Goal: Information Seeking & Learning: Learn about a topic

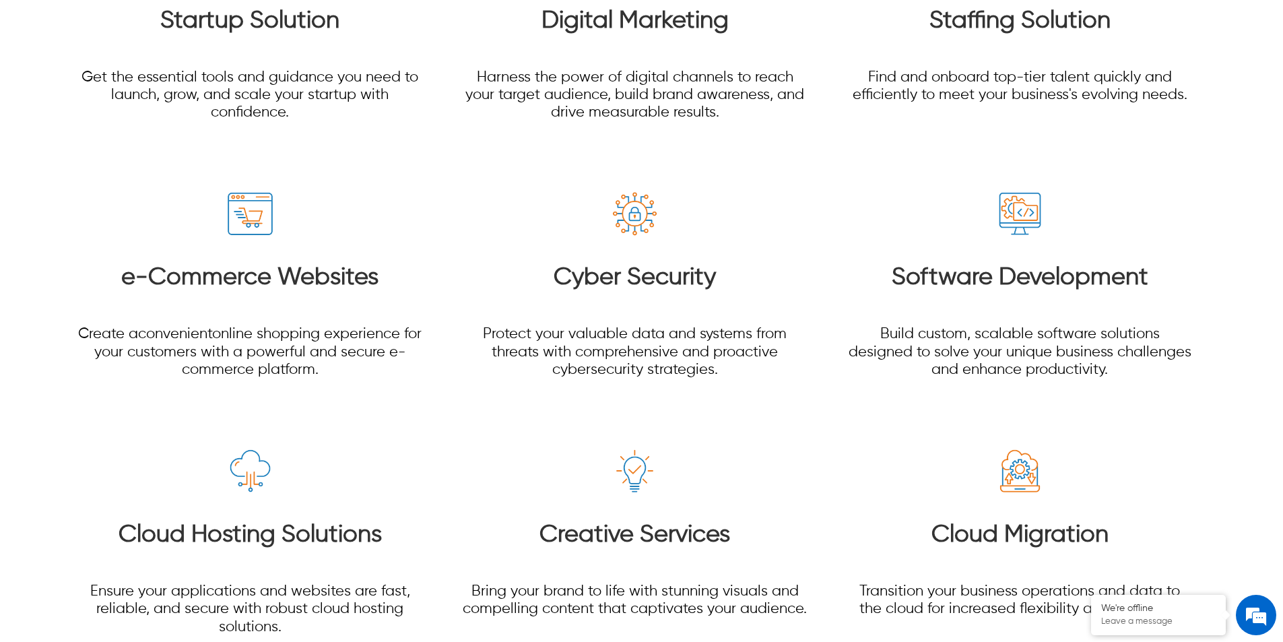
scroll to position [2020, 0]
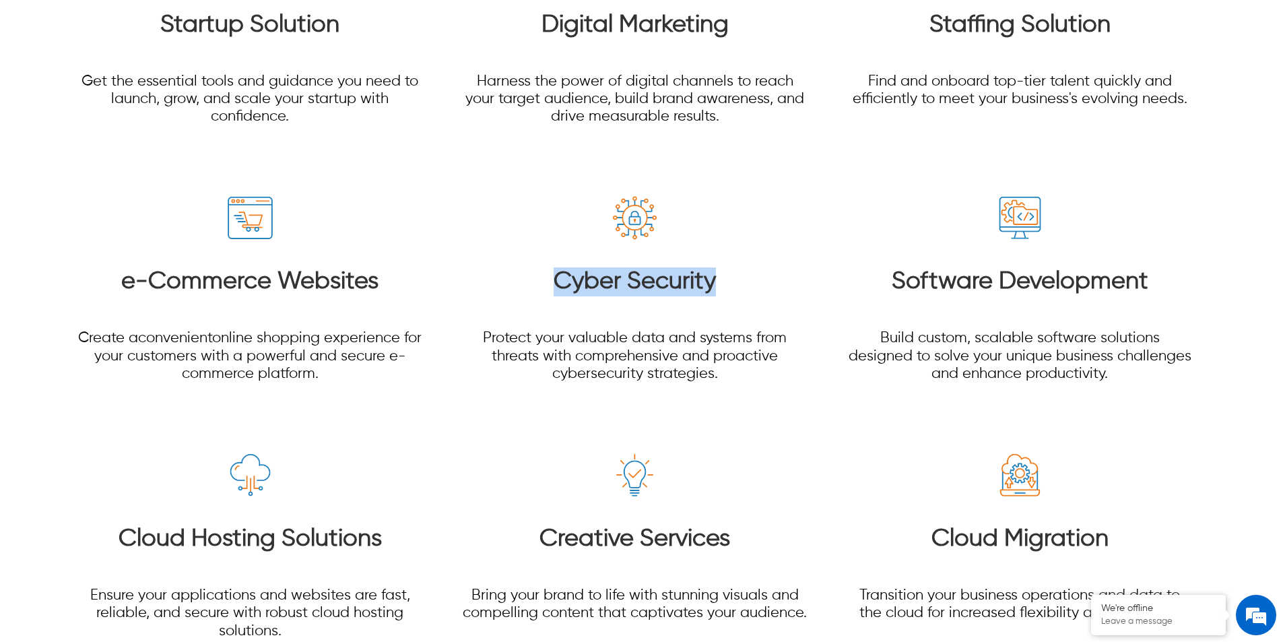
drag, startPoint x: 547, startPoint y: 261, endPoint x: 770, endPoint y: 269, distance: 223.7
click at [770, 269] on h3 "Cyber Security" at bounding box center [634, 281] width 346 height 29
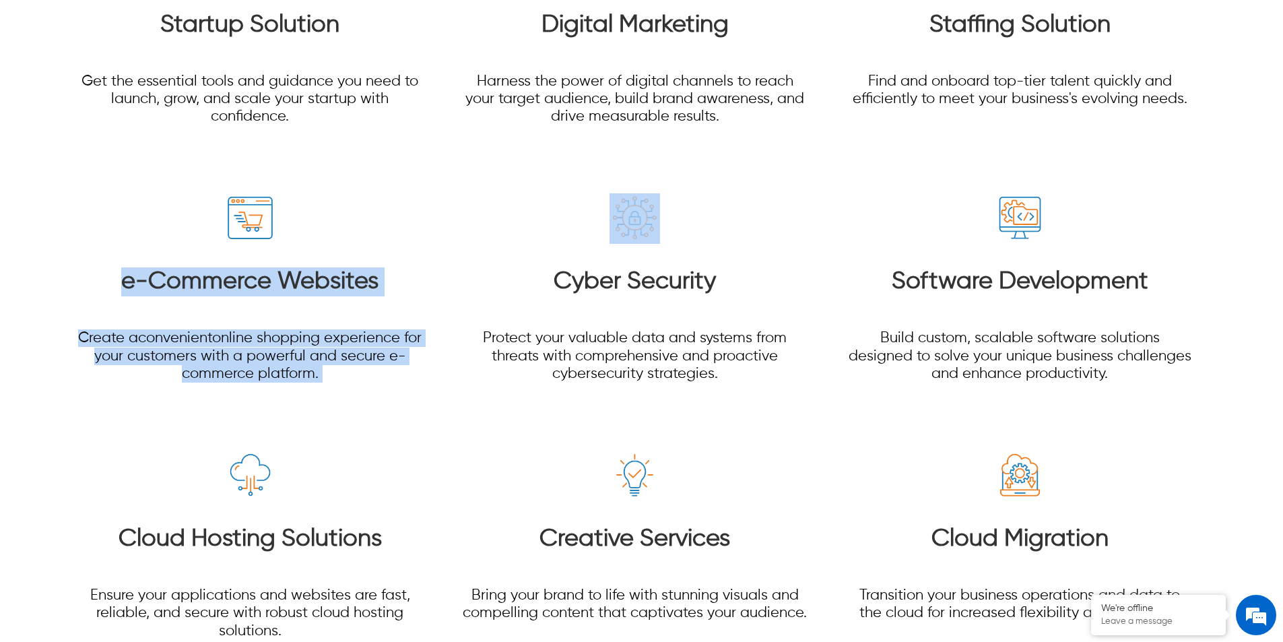
drag, startPoint x: 121, startPoint y: 257, endPoint x: 509, endPoint y: 257, distance: 387.8
click at [463, 257] on section "Startup Solution Get the essential tools and guidance you need to launch, grow,…" at bounding box center [641, 430] width 1155 height 1056
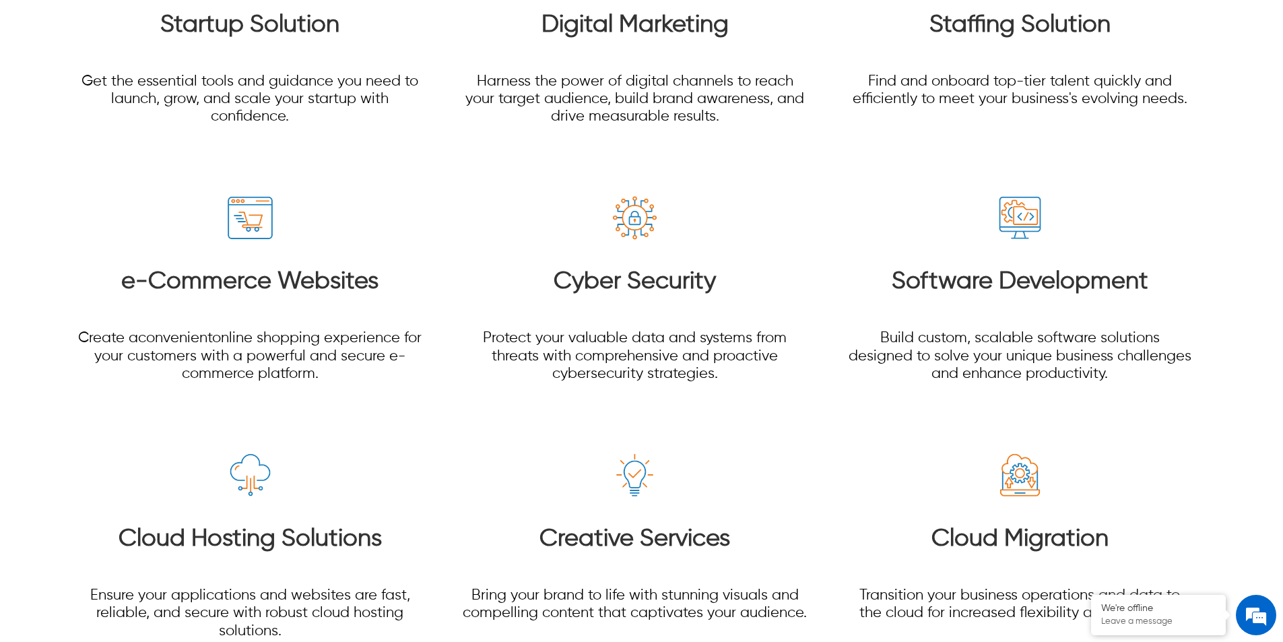
click at [895, 267] on h3 "Software Development" at bounding box center [1019, 281] width 346 height 29
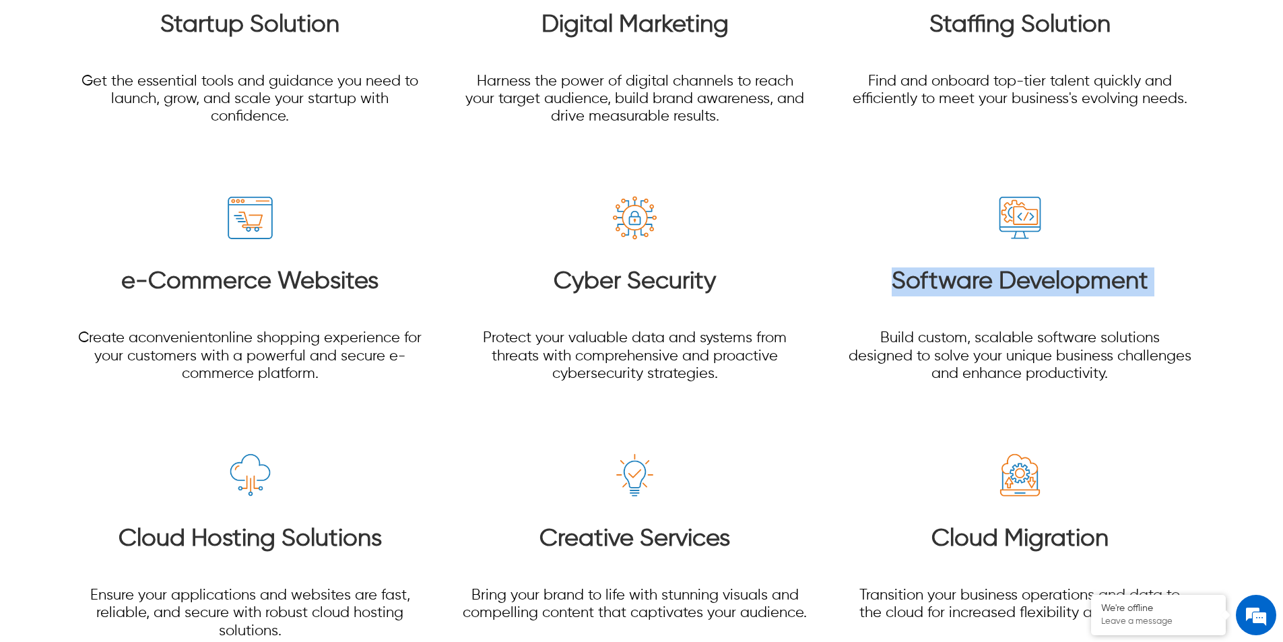
drag, startPoint x: 895, startPoint y: 264, endPoint x: 1167, endPoint y: 269, distance: 272.1
click at [1167, 269] on h3 "Software Development" at bounding box center [1019, 281] width 346 height 29
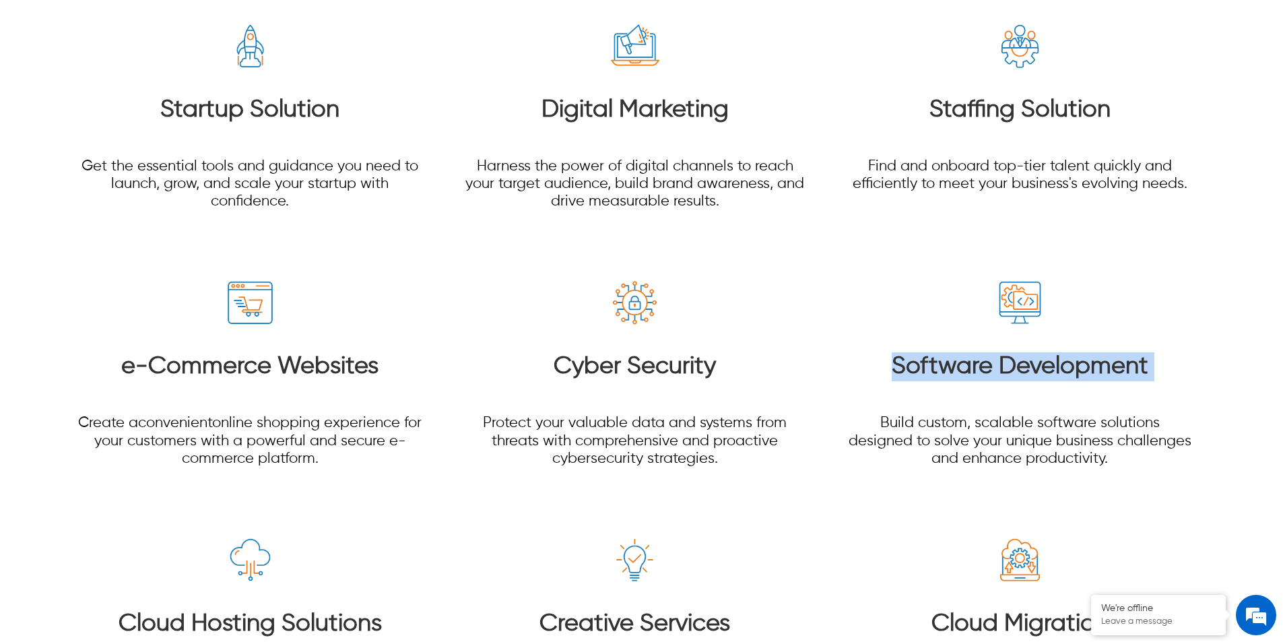
scroll to position [1818, 0]
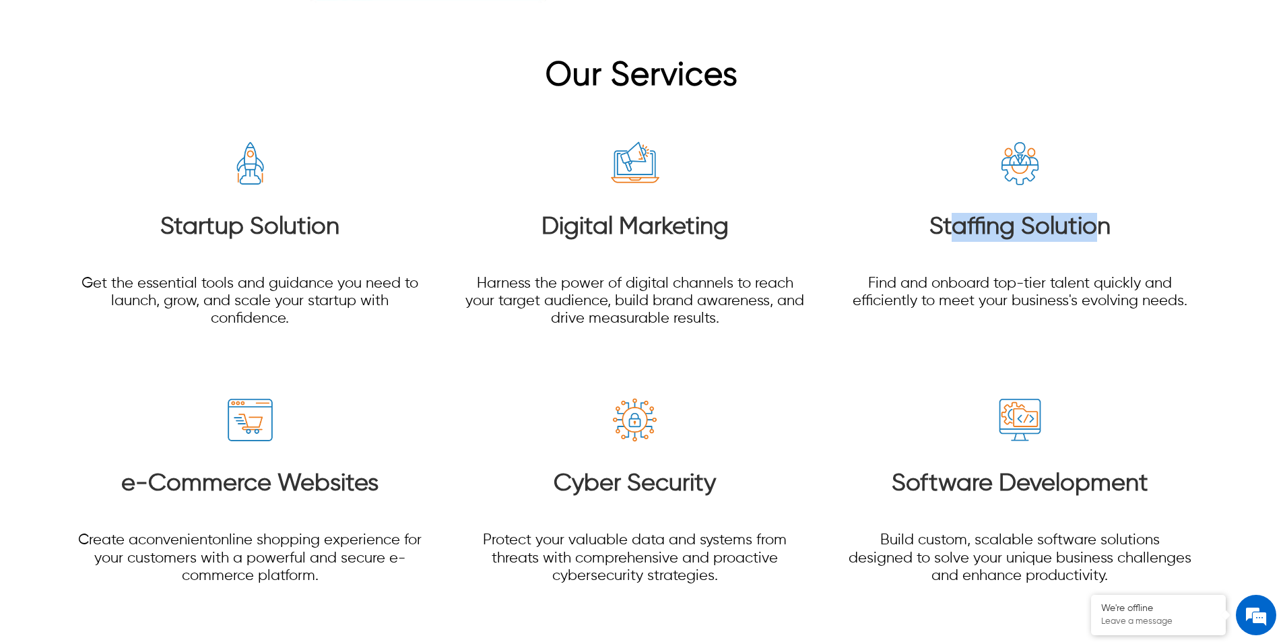
drag, startPoint x: 1023, startPoint y: 208, endPoint x: 1096, endPoint y: 208, distance: 73.4
click at [1096, 213] on h3 "Staffing Solution" at bounding box center [1019, 227] width 346 height 29
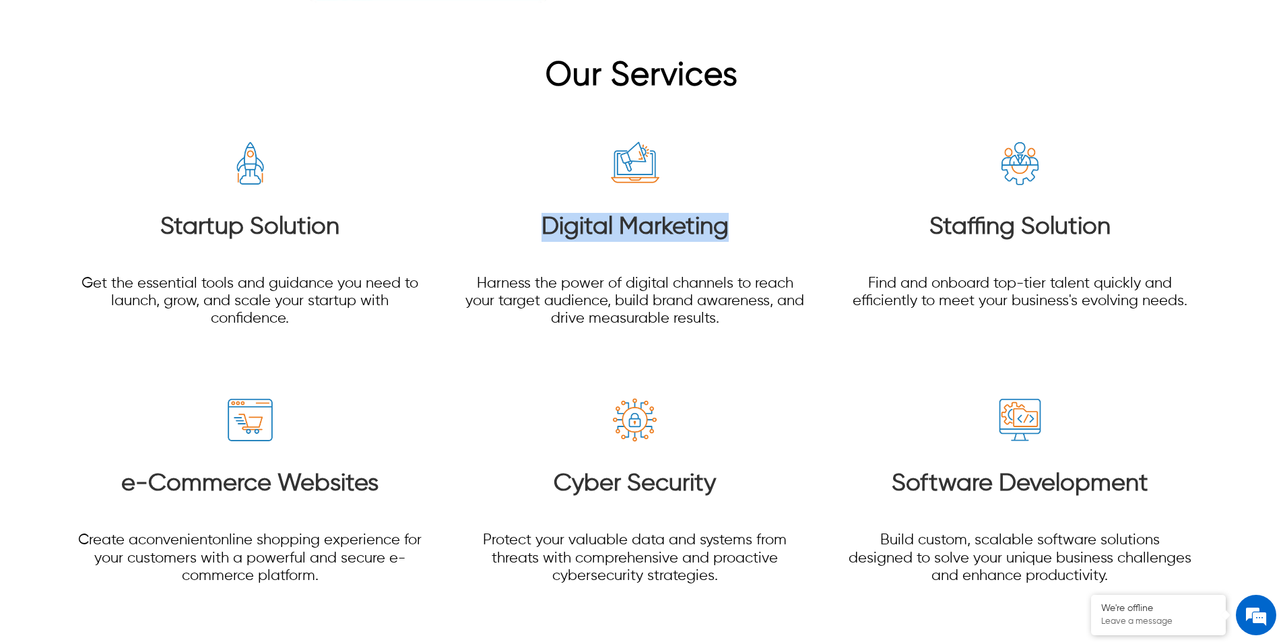
drag, startPoint x: 543, startPoint y: 209, endPoint x: 764, endPoint y: 210, distance: 220.8
click at [764, 213] on h3 "Digital Marketing" at bounding box center [634, 227] width 346 height 29
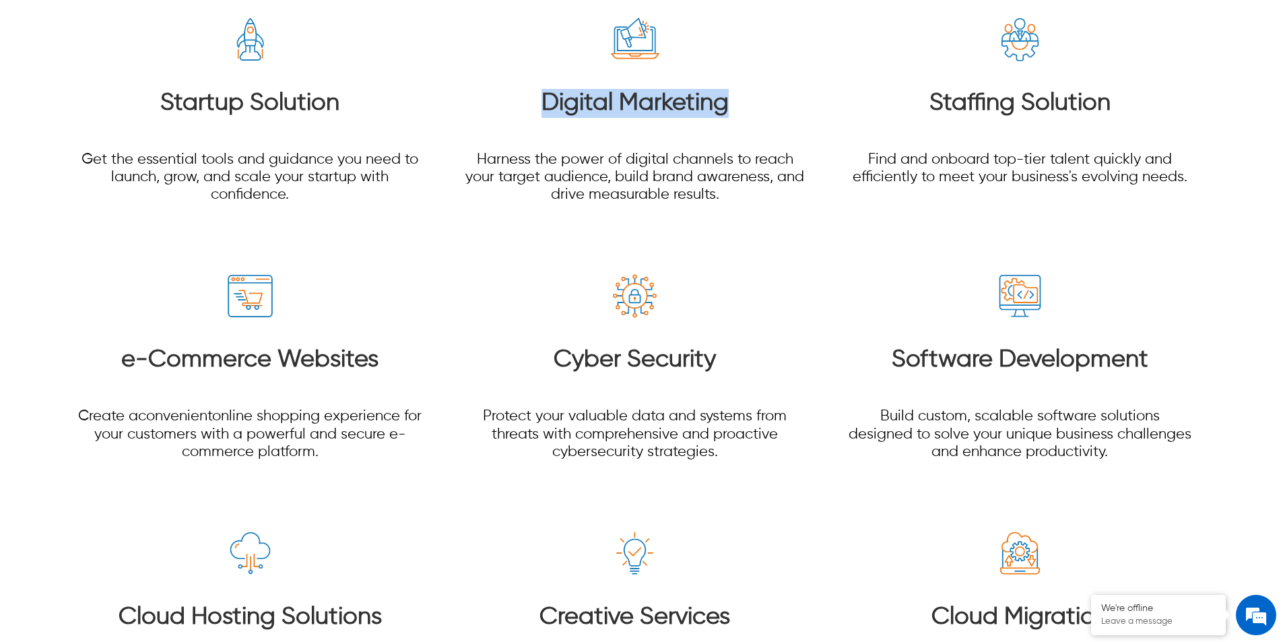
scroll to position [1953, 0]
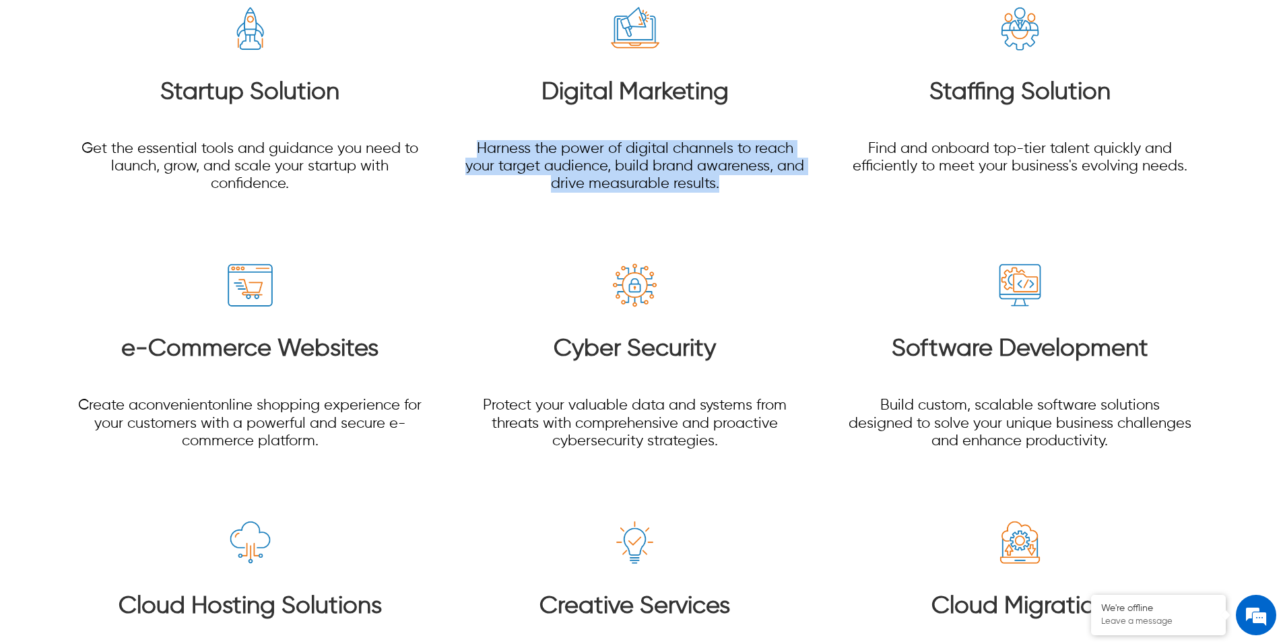
drag, startPoint x: 477, startPoint y: 128, endPoint x: 724, endPoint y: 166, distance: 250.0
click at [724, 166] on p "Harness the power of digital channels to reach your target audience, build bran…" at bounding box center [634, 166] width 346 height 53
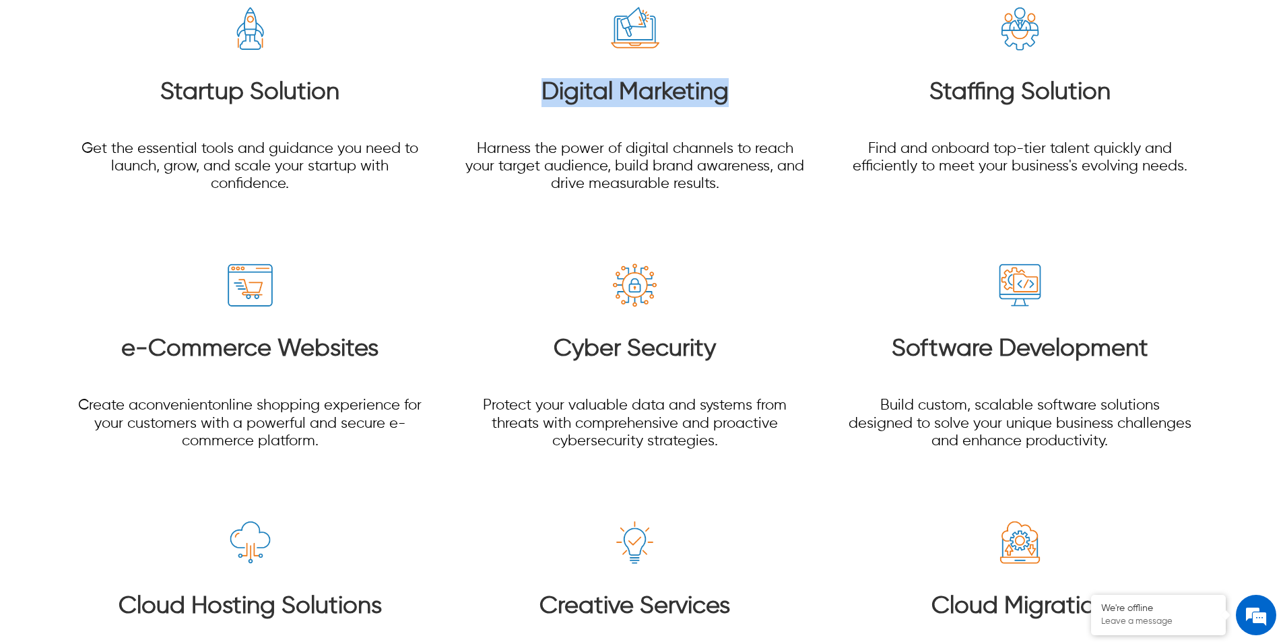
drag, startPoint x: 537, startPoint y: 76, endPoint x: 809, endPoint y: 91, distance: 272.4
click at [809, 91] on section "Startup Solution Get the essential tools and guidance you need to launch, grow,…" at bounding box center [641, 497] width 1155 height 1056
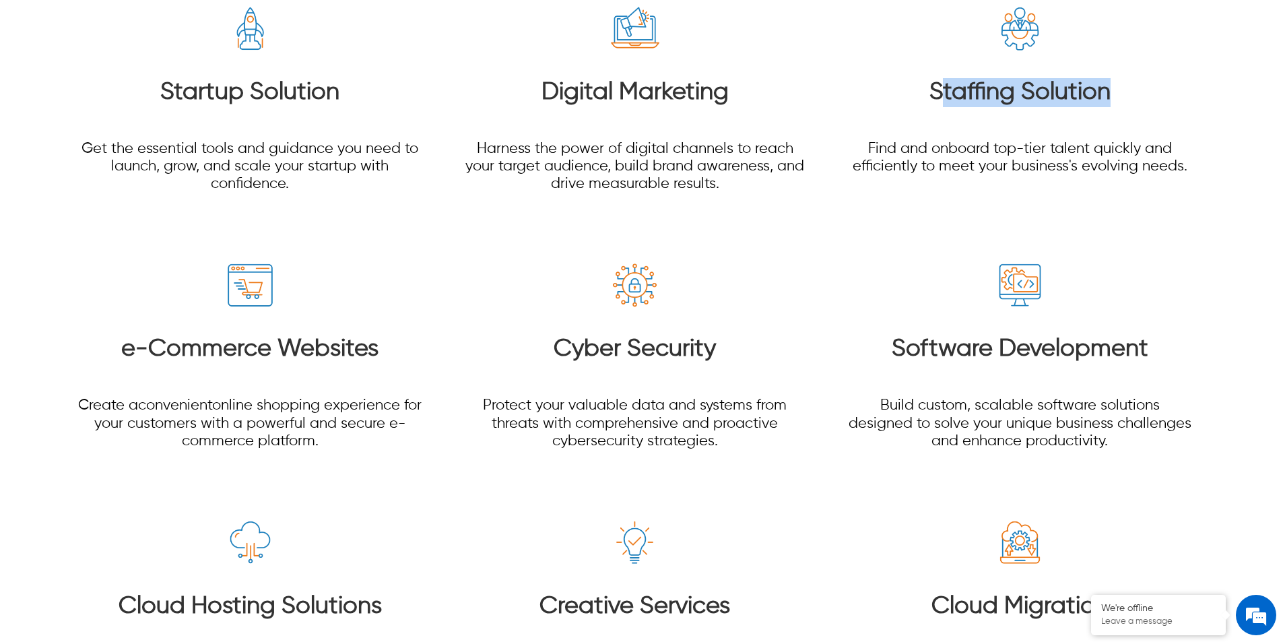
drag, startPoint x: 970, startPoint y: 71, endPoint x: 1197, endPoint y: 71, distance: 227.6
click at [1197, 71] on section "Startup Solution Get the essential tools and guidance you need to launch, grow,…" at bounding box center [641, 497] width 1155 height 1056
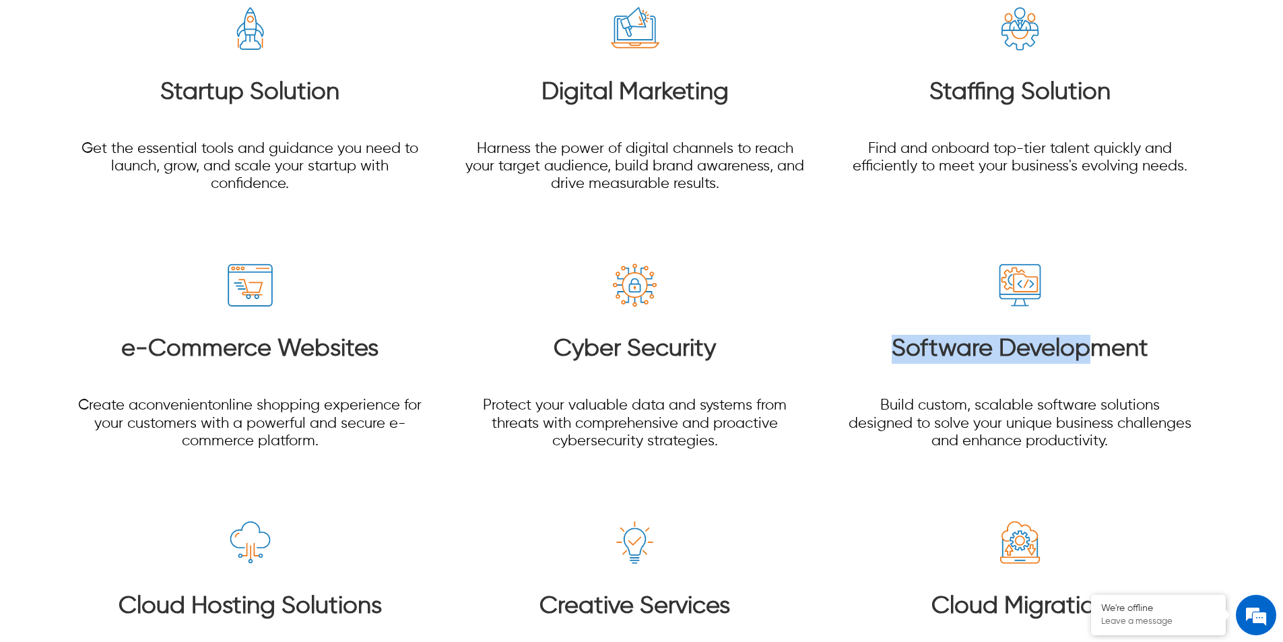
drag, startPoint x: 889, startPoint y: 323, endPoint x: 1165, endPoint y: 324, distance: 276.0
click at [1165, 335] on h3 "Software Development" at bounding box center [1019, 349] width 346 height 29
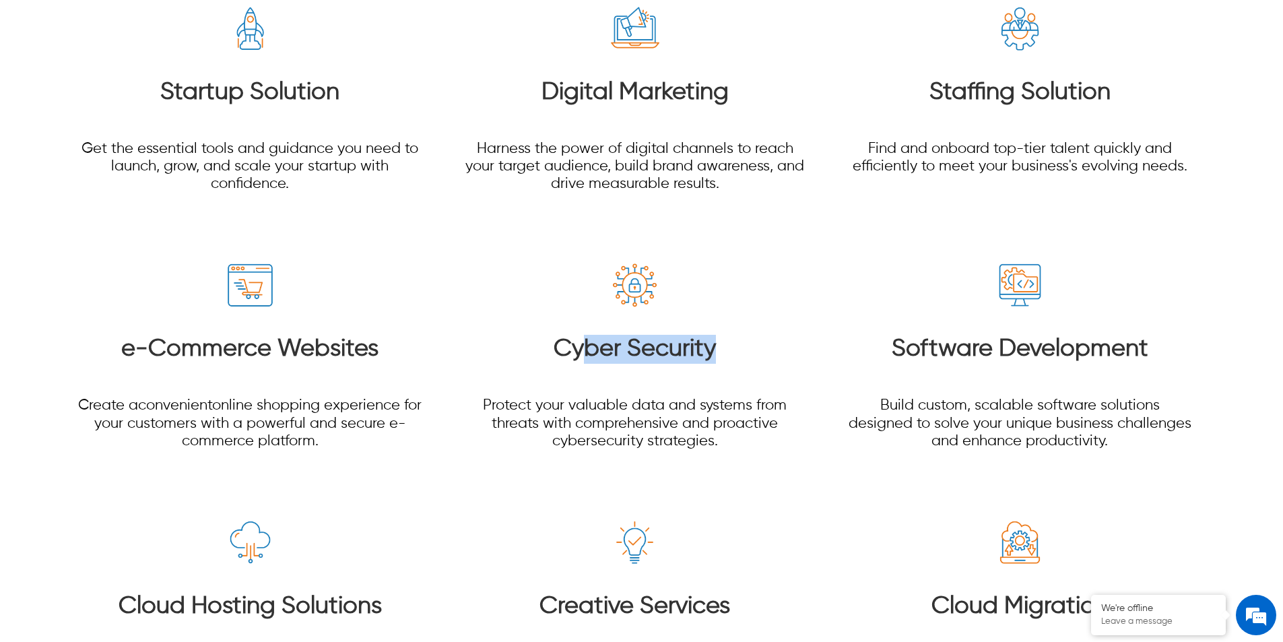
drag, startPoint x: 592, startPoint y: 323, endPoint x: 811, endPoint y: 323, distance: 218.8
click at [811, 323] on section "Startup Solution Get the essential tools and guidance you need to launch, grow,…" at bounding box center [641, 497] width 1155 height 1056
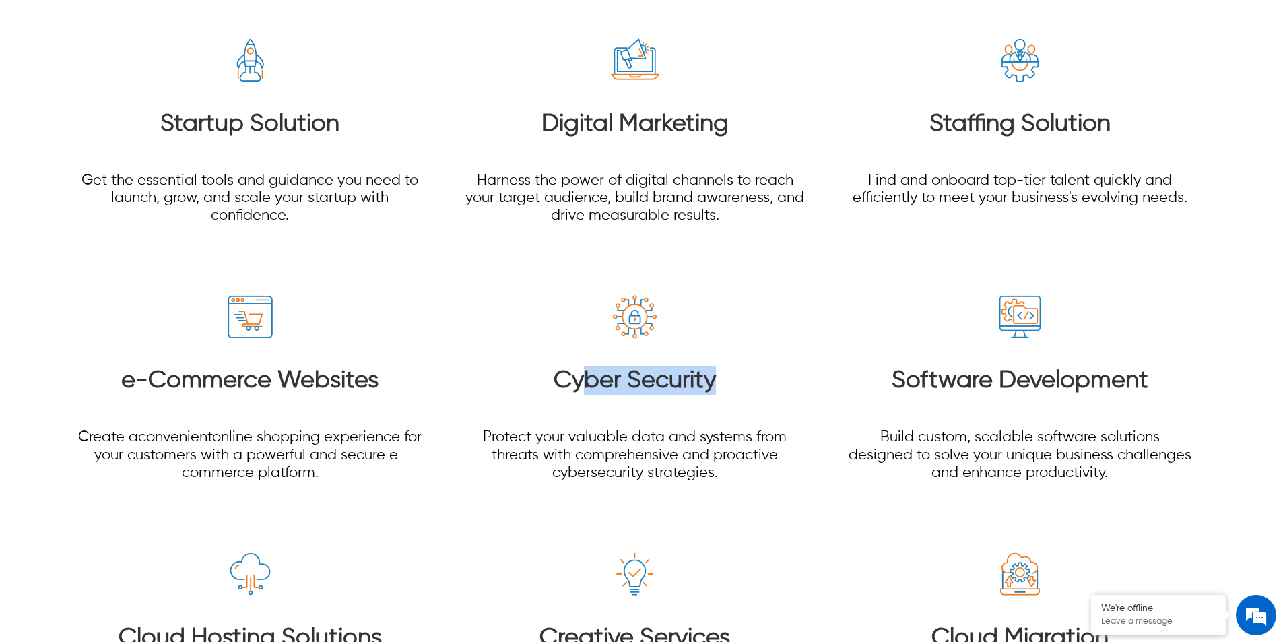
scroll to position [2020, 0]
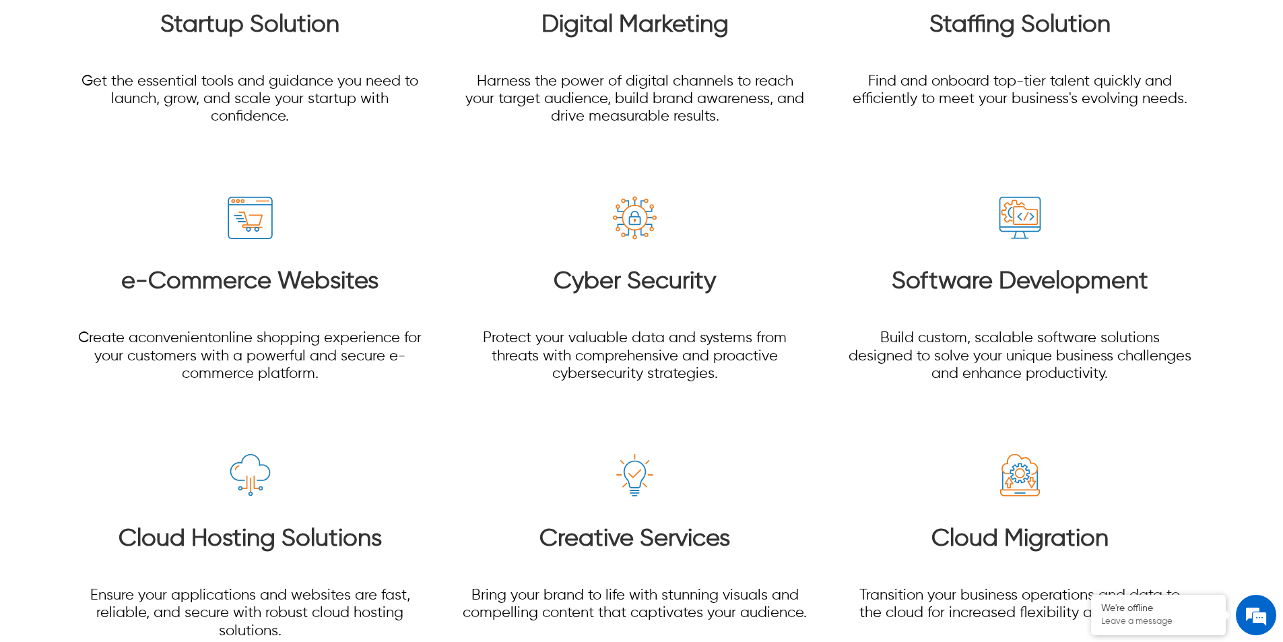
drag, startPoint x: 1281, startPoint y: 228, endPoint x: 1281, endPoint y: 234, distance: 6.8
click at [1281, 228] on div at bounding box center [641, 402] width 1283 height 1163
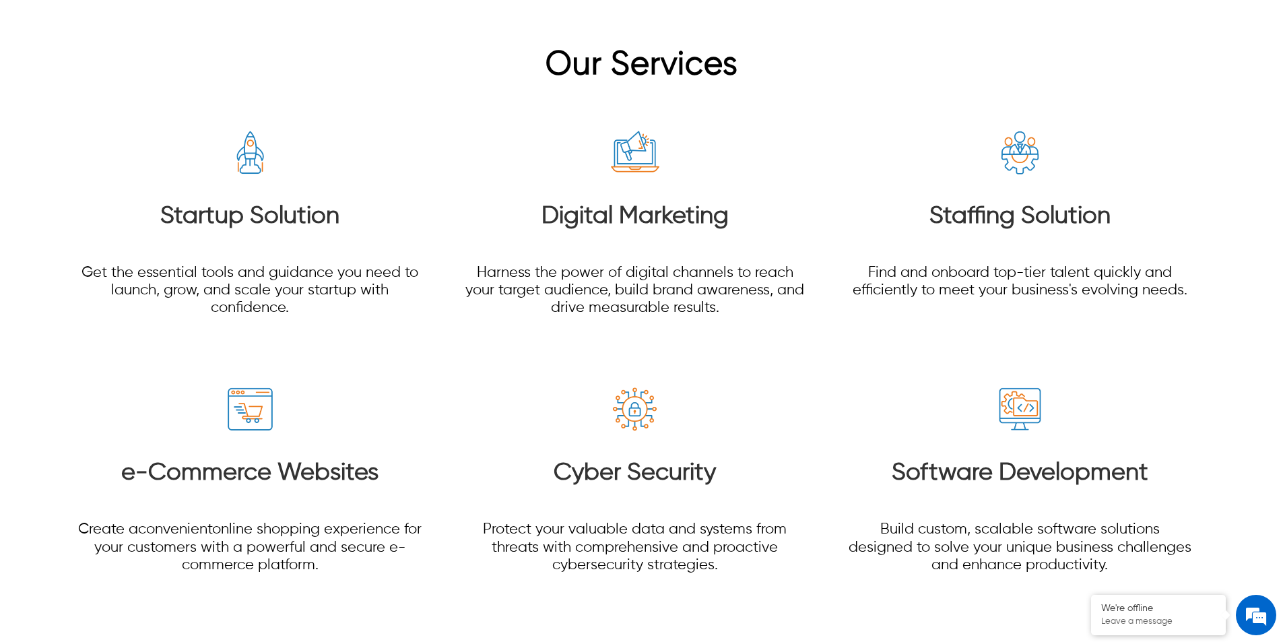
scroll to position [1823, 0]
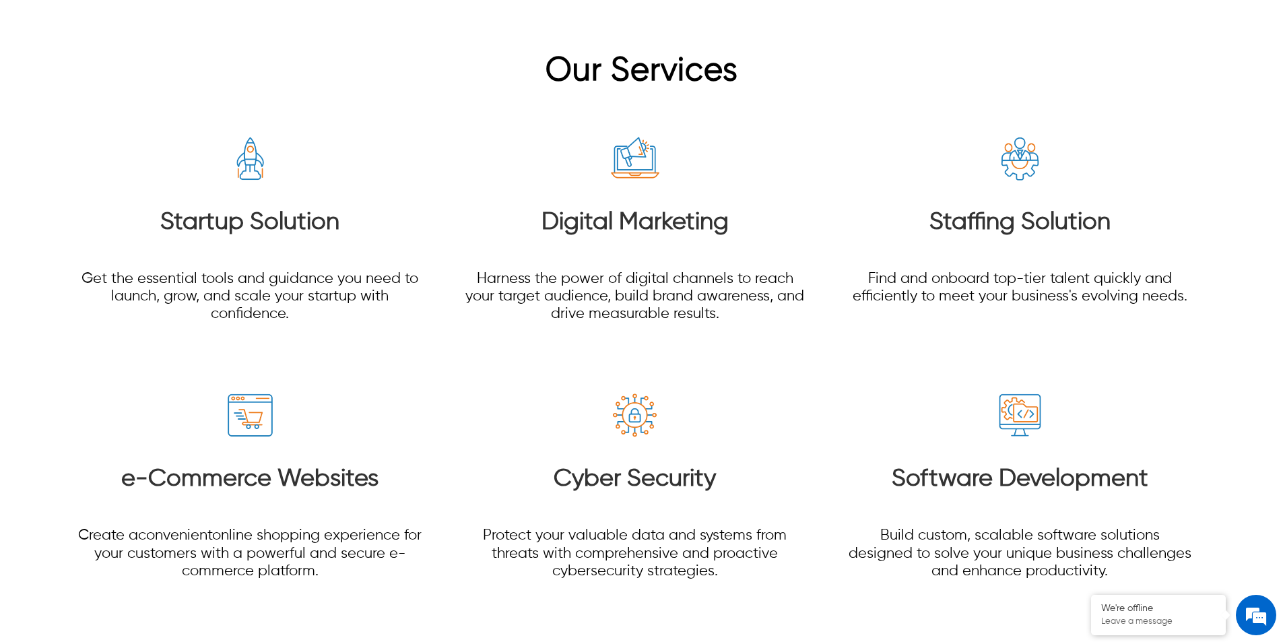
drag, startPoint x: 1277, startPoint y: 1, endPoint x: 817, endPoint y: 384, distance: 598.1
click at [817, 384] on section "Startup Solution Get the essential tools and guidance you need to launch, grow,…" at bounding box center [641, 627] width 1155 height 1056
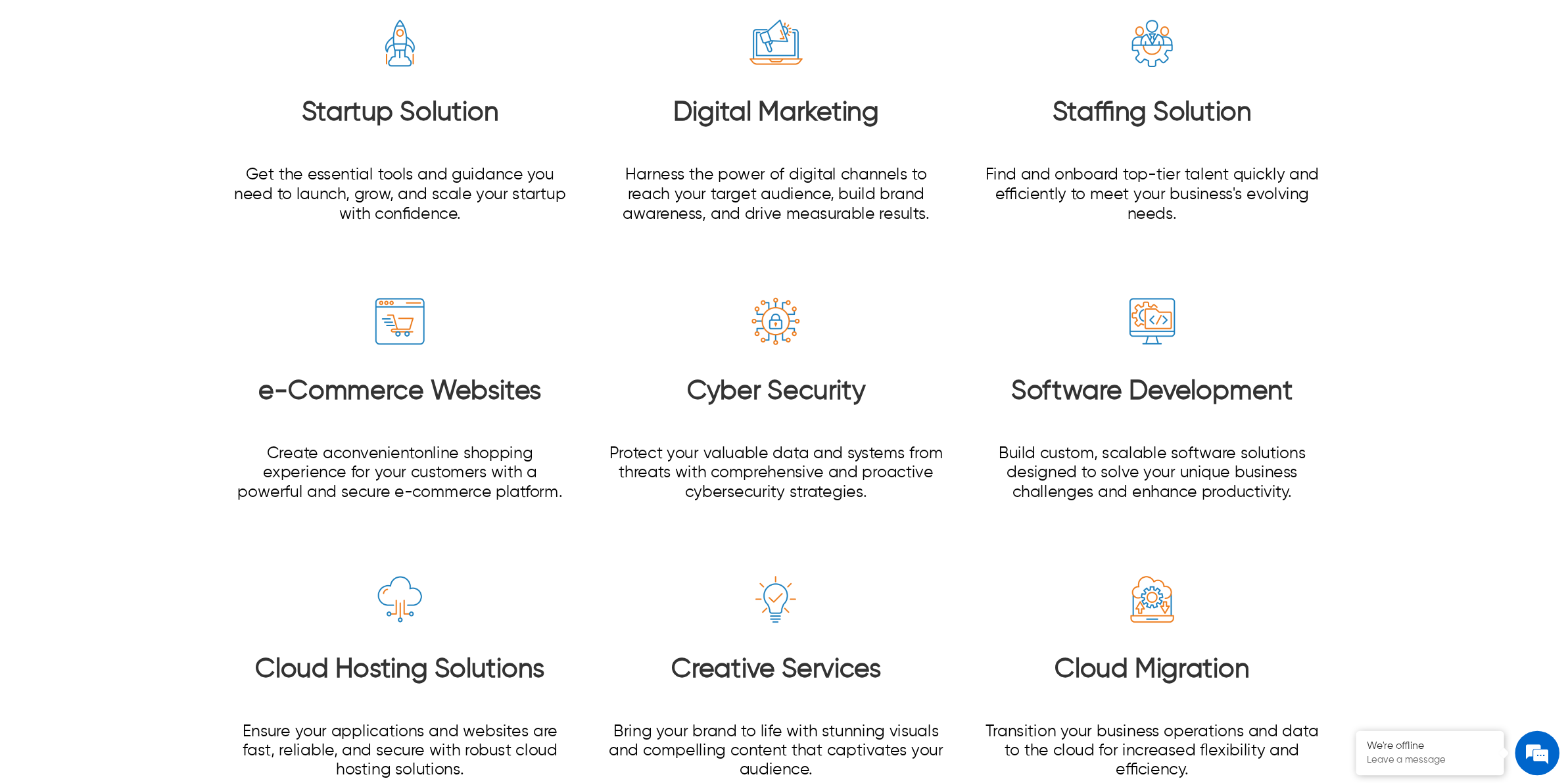
scroll to position [1783, 0]
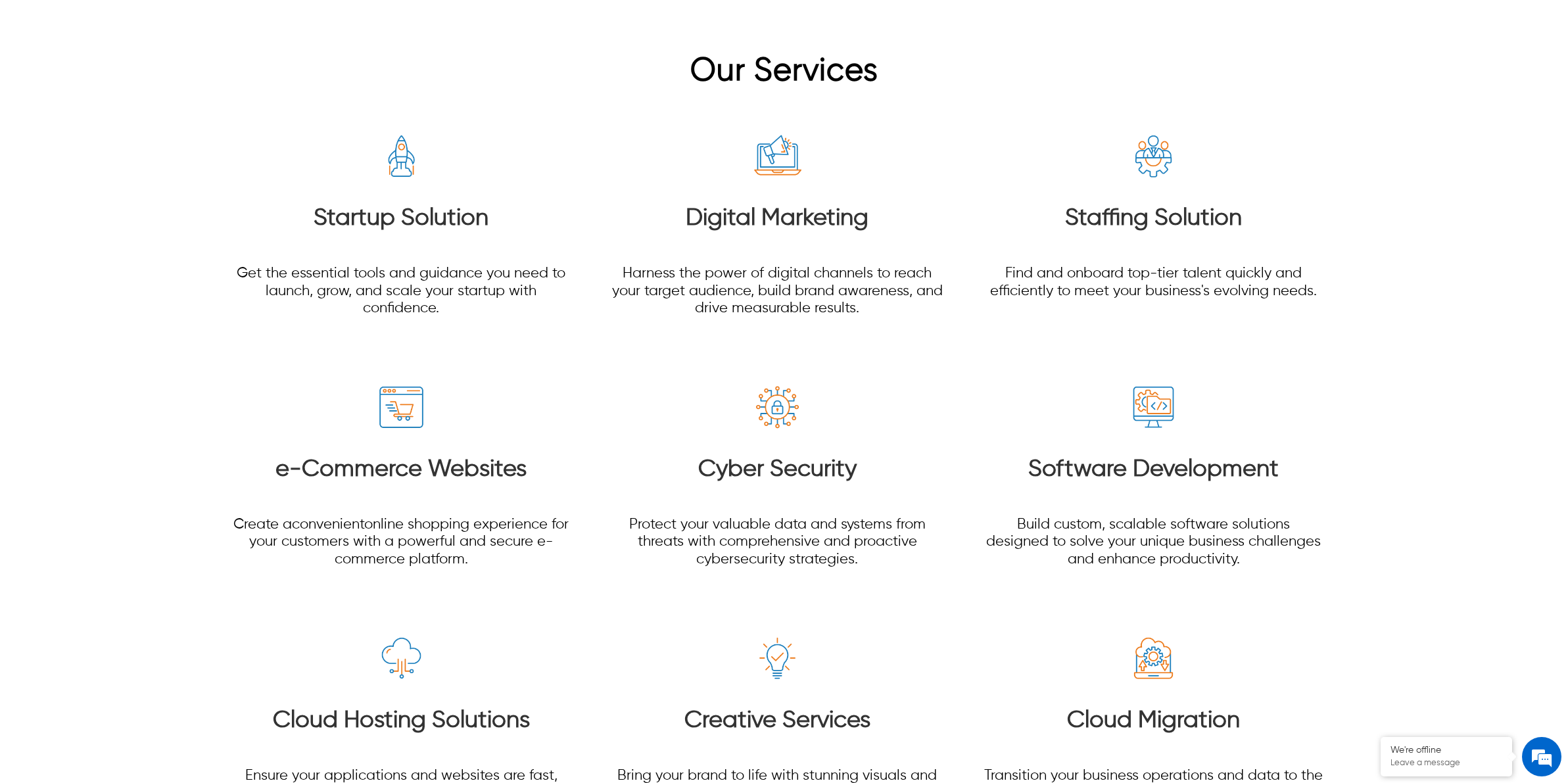
drag, startPoint x: 1174, startPoint y: 0, endPoint x: 1000, endPoint y: 373, distance: 411.6
click at [1000, 384] on div "Software Development Build custom, scalable software solutions designed to solv…" at bounding box center [1153, 490] width 339 height 214
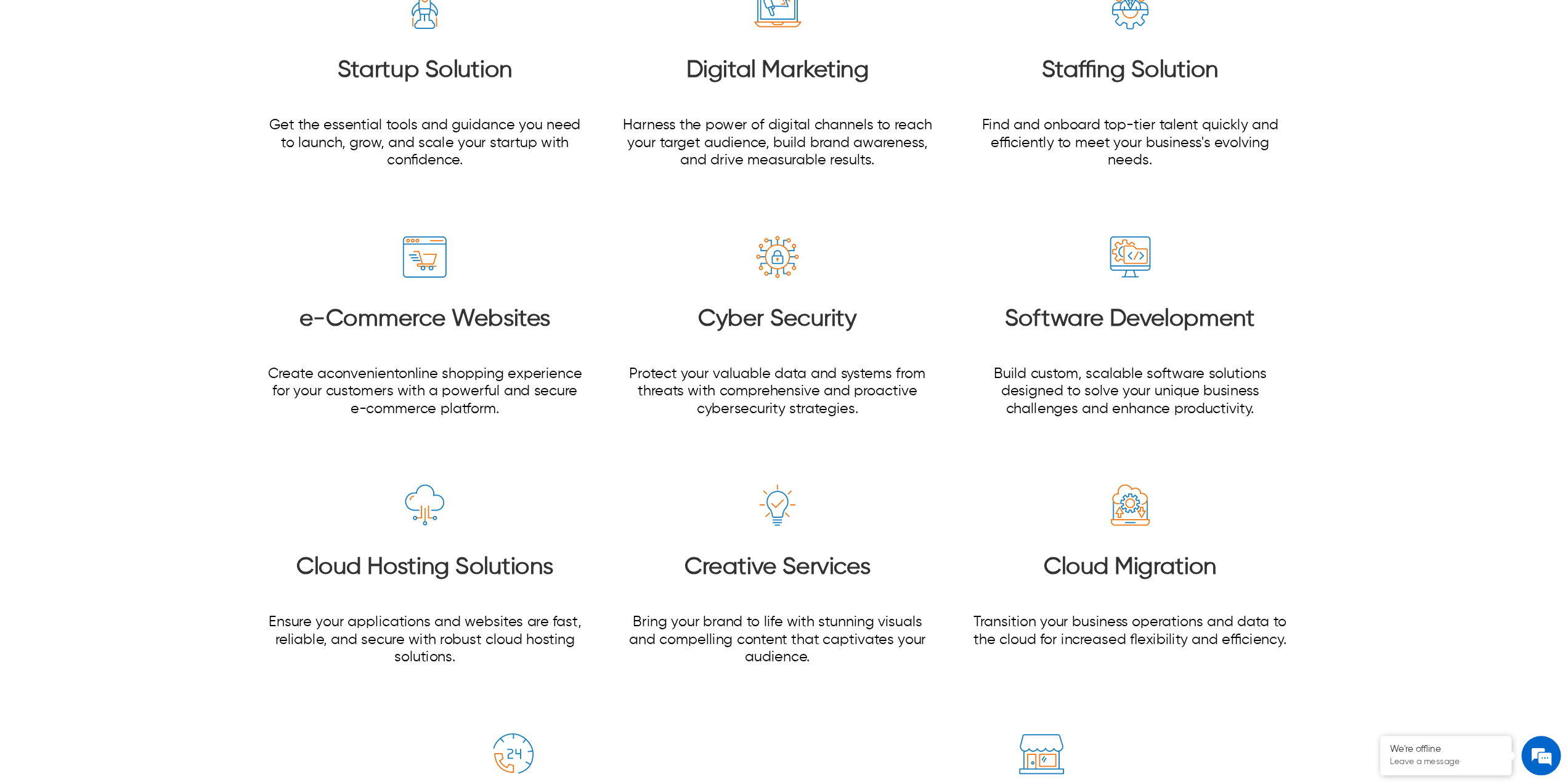
scroll to position [1748, 0]
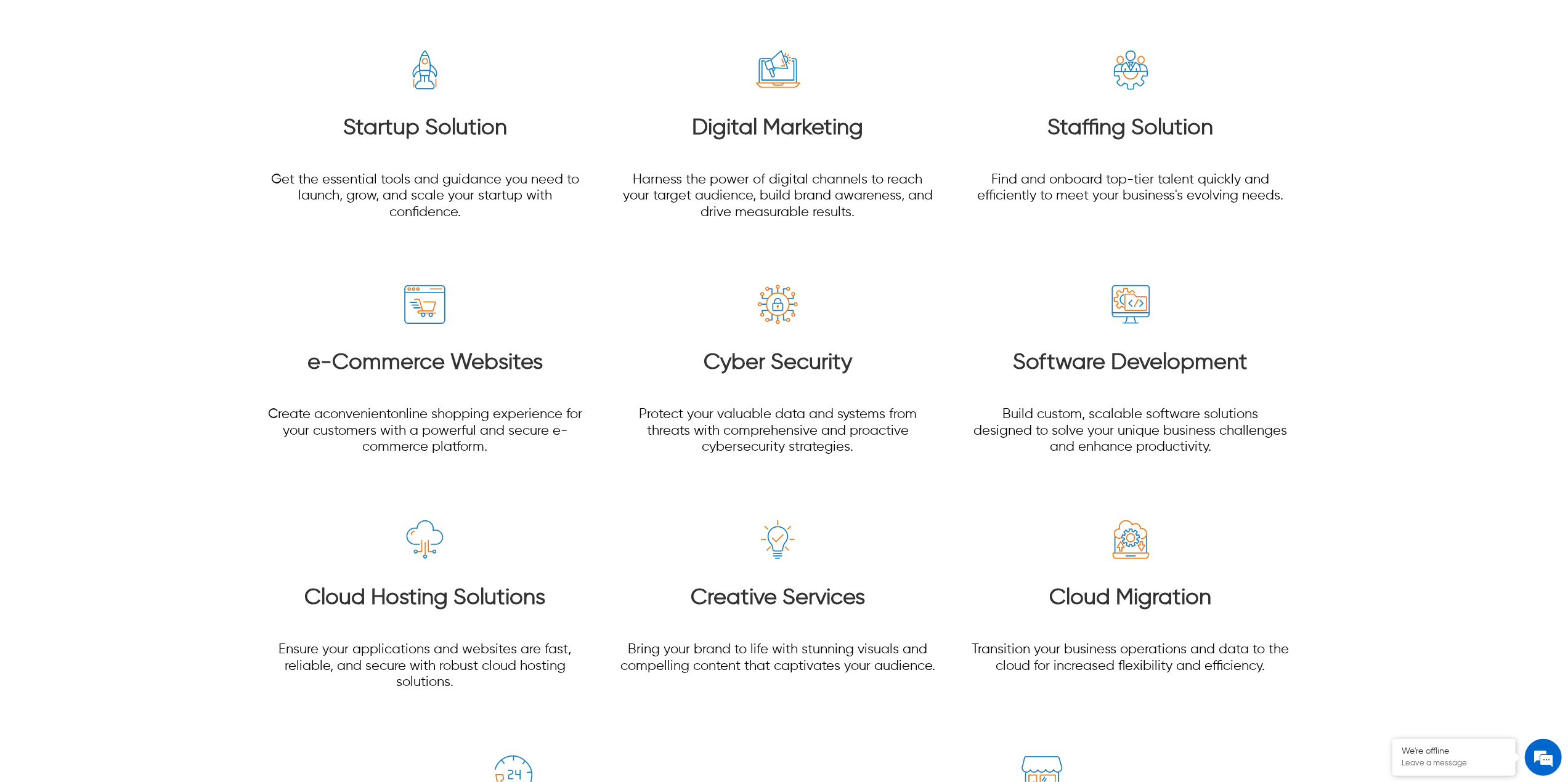
drag, startPoint x: 1449, startPoint y: 0, endPoint x: 139, endPoint y: 378, distance: 1363.4
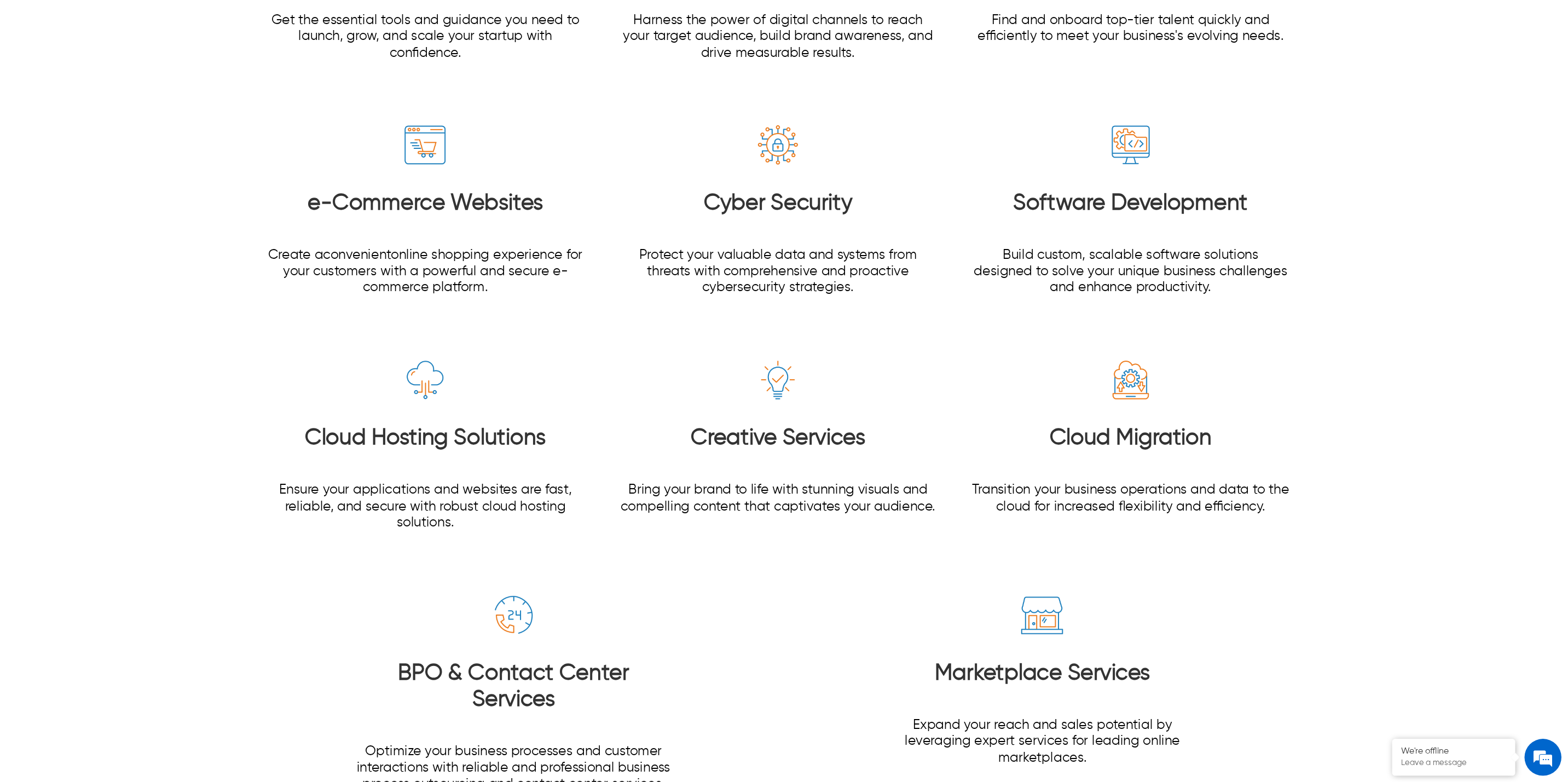
scroll to position [1571, 0]
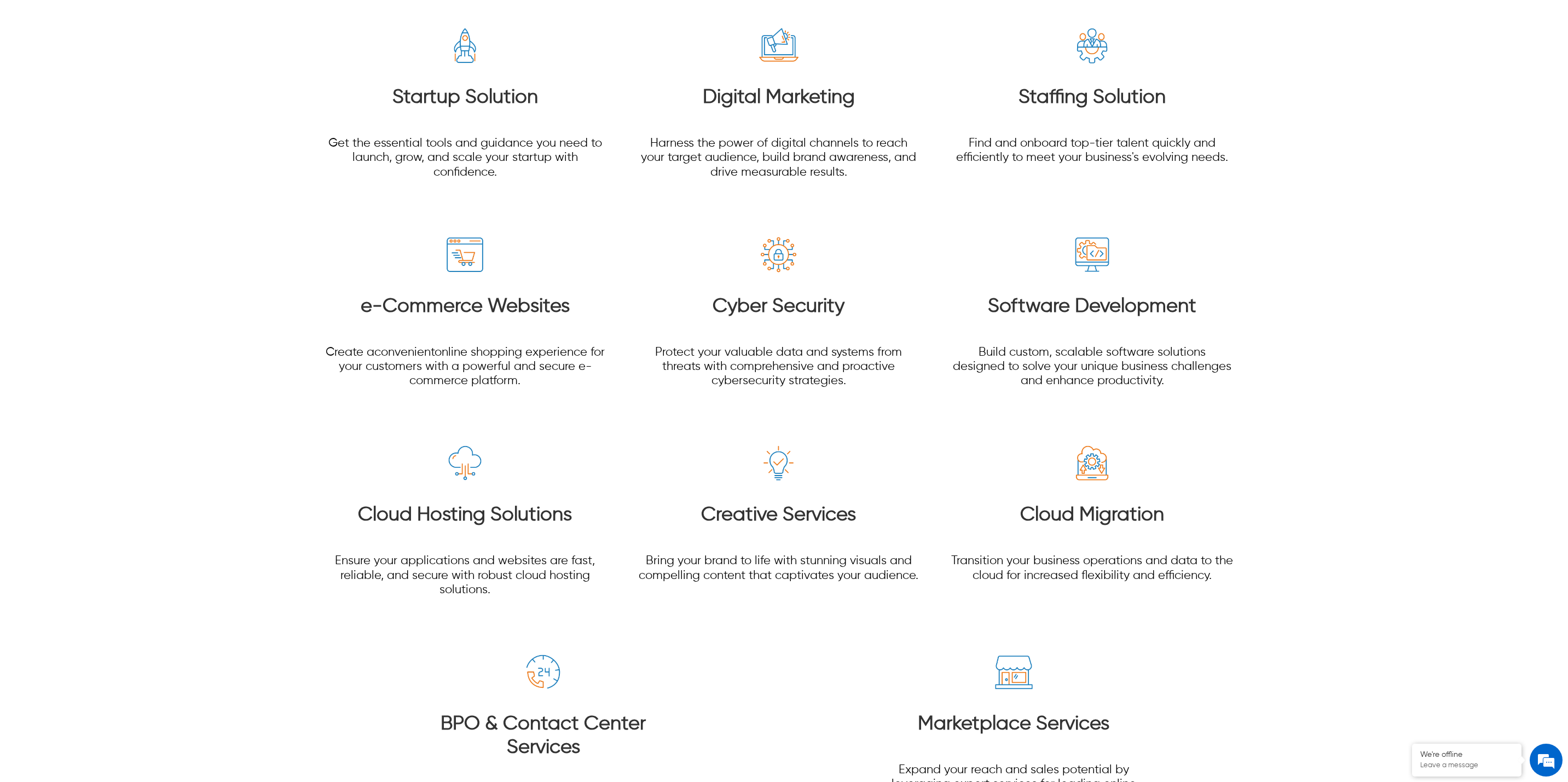
drag, startPoint x: 1395, startPoint y: 0, endPoint x: 194, endPoint y: 373, distance: 1257.6
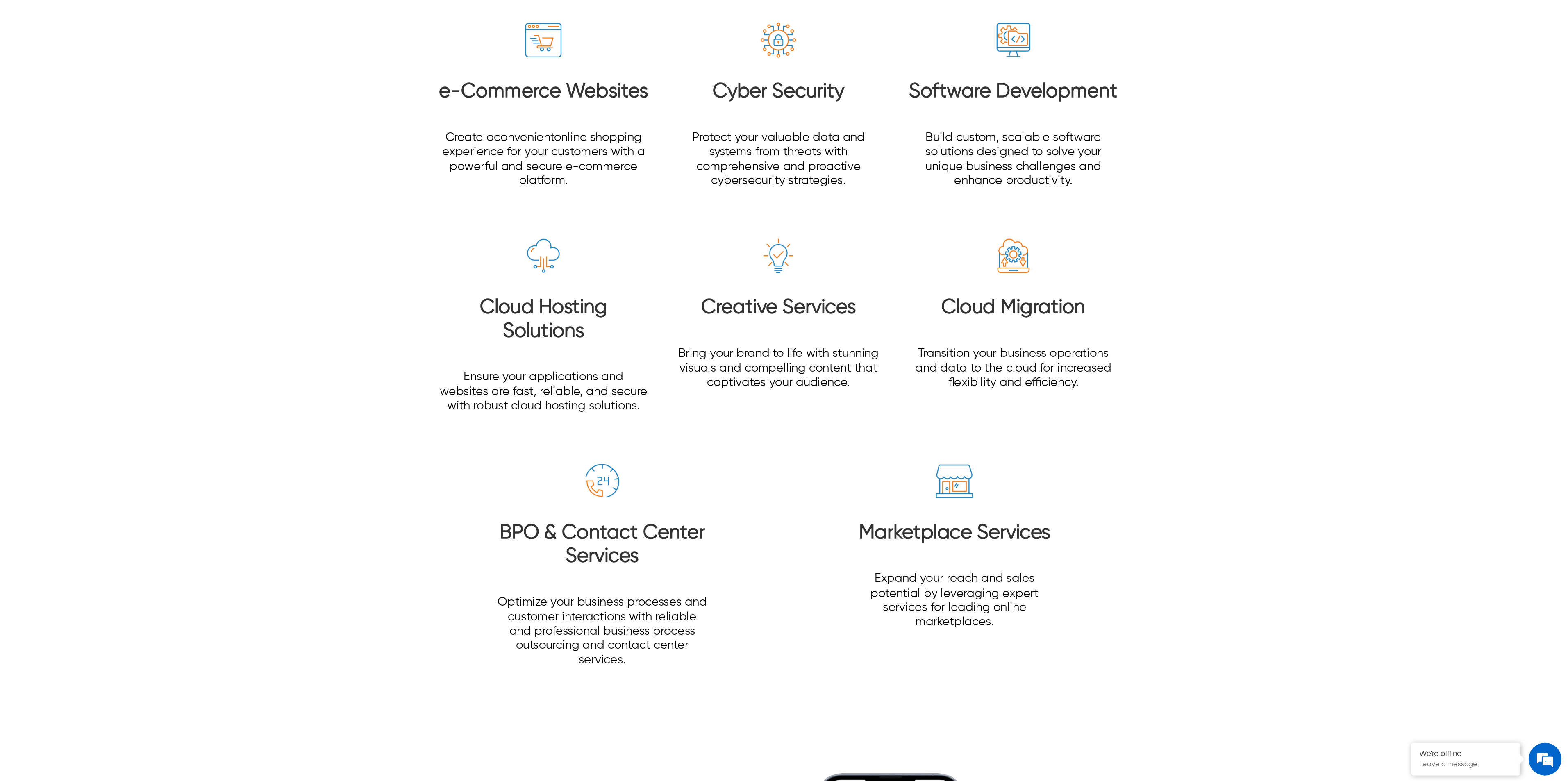
scroll to position [1177, 0]
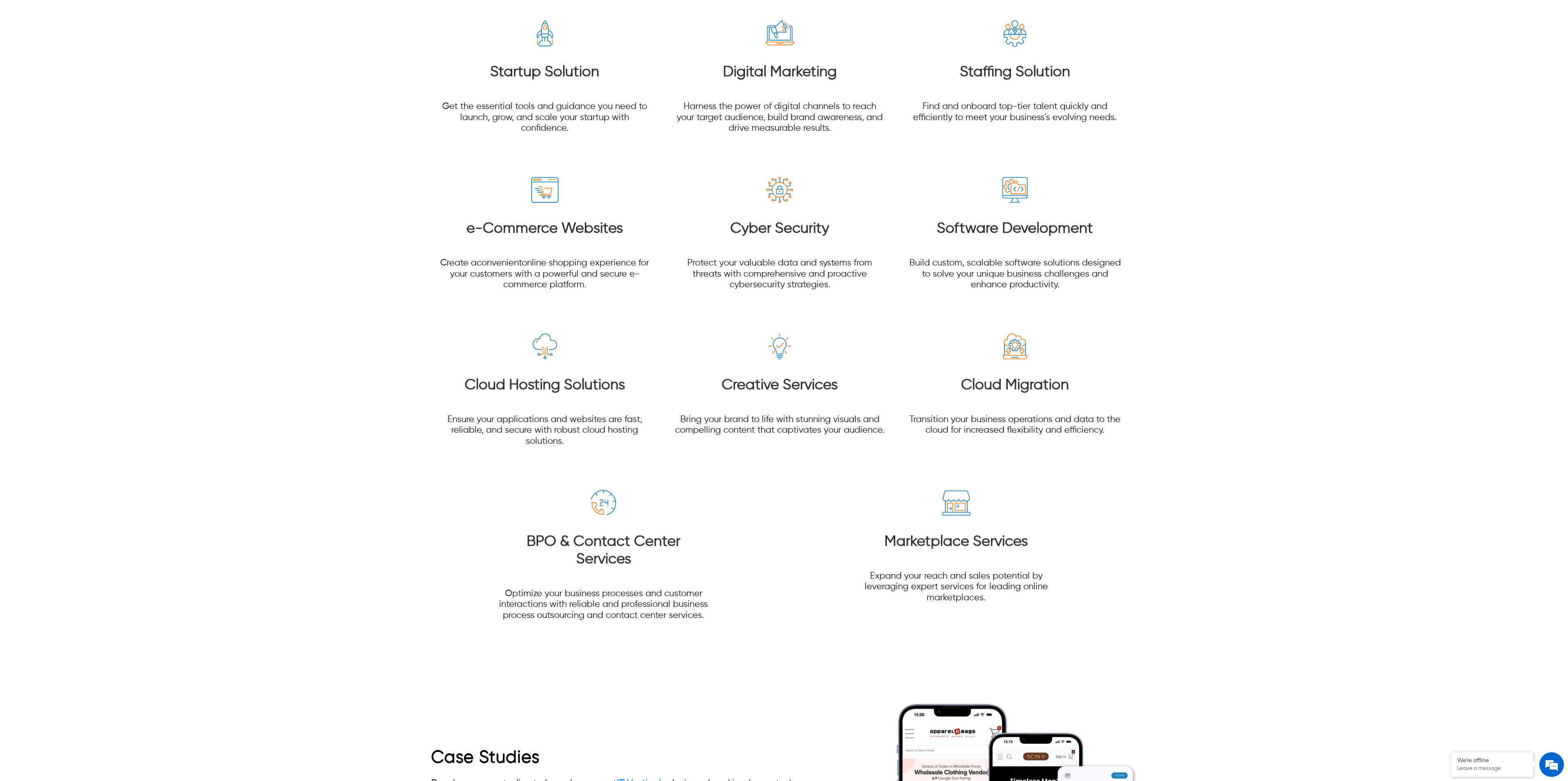
drag, startPoint x: 1158, startPoint y: 0, endPoint x: 313, endPoint y: 358, distance: 917.7
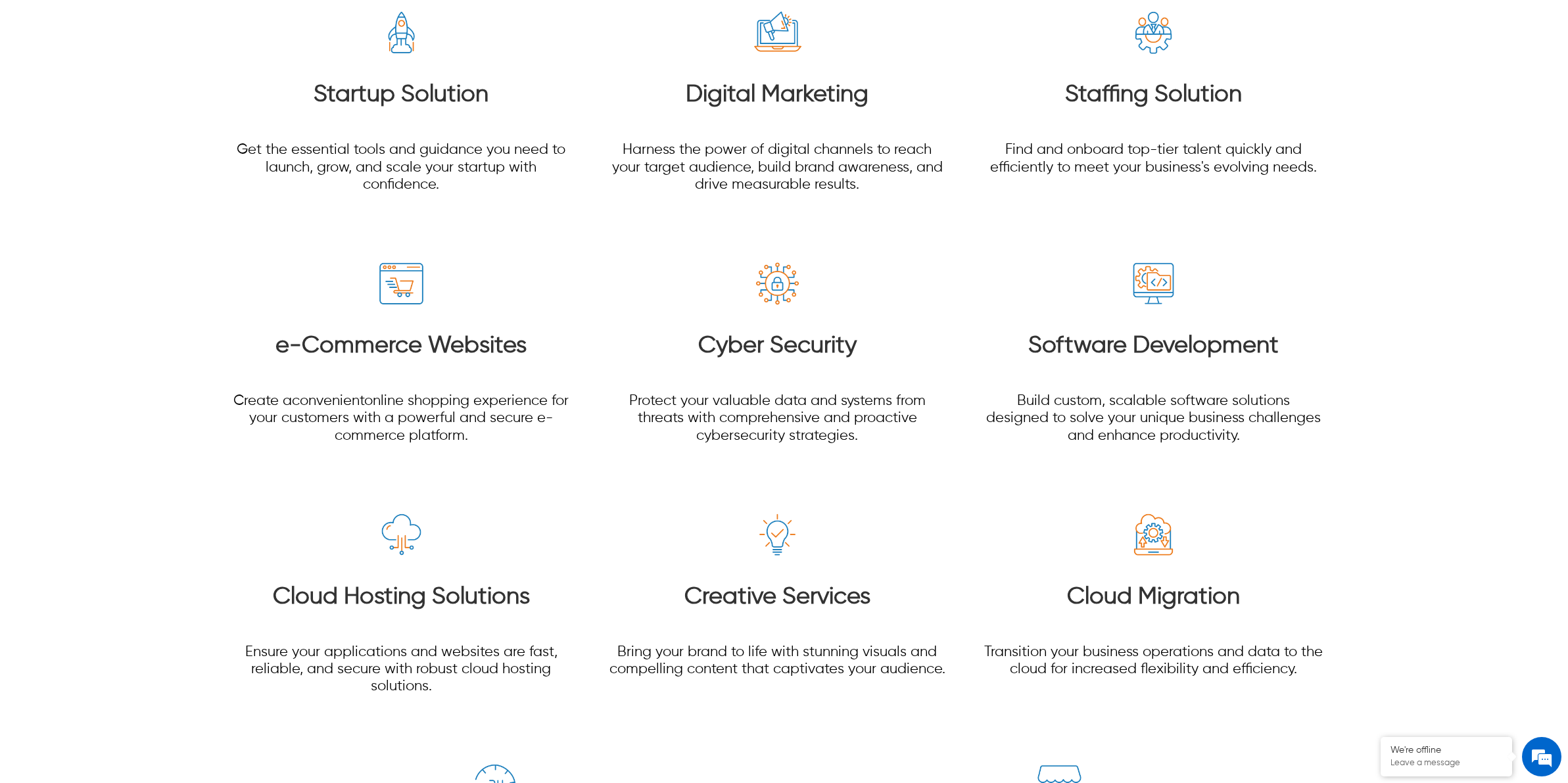
scroll to position [1673, 0]
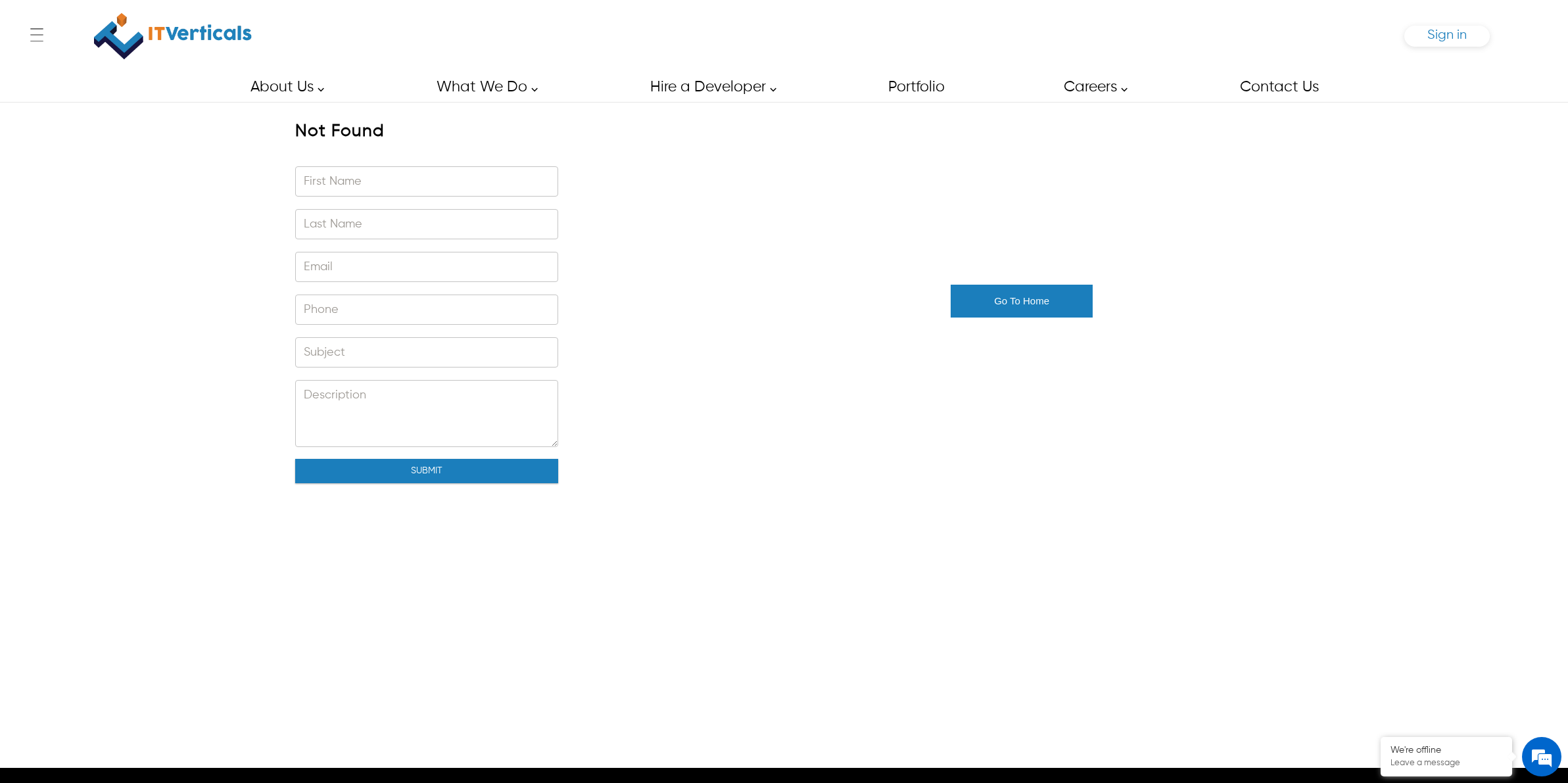
click at [1431, 33] on span "Sign in" at bounding box center [1447, 35] width 39 height 14
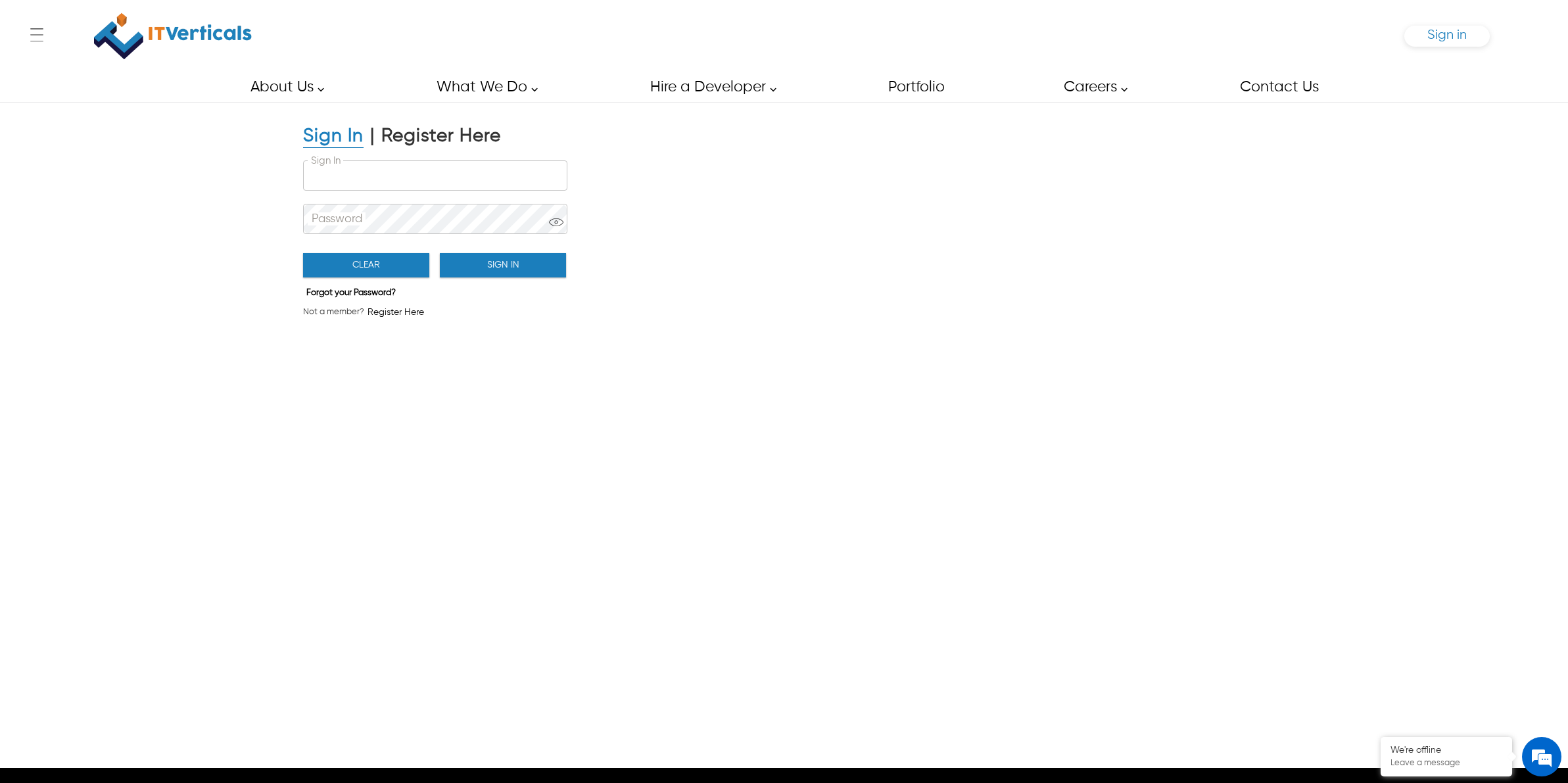
type input "**********"
click at [455, 172] on input "**********" at bounding box center [434, 176] width 263 height 29
click at [494, 261] on button "Sign In" at bounding box center [502, 265] width 126 height 24
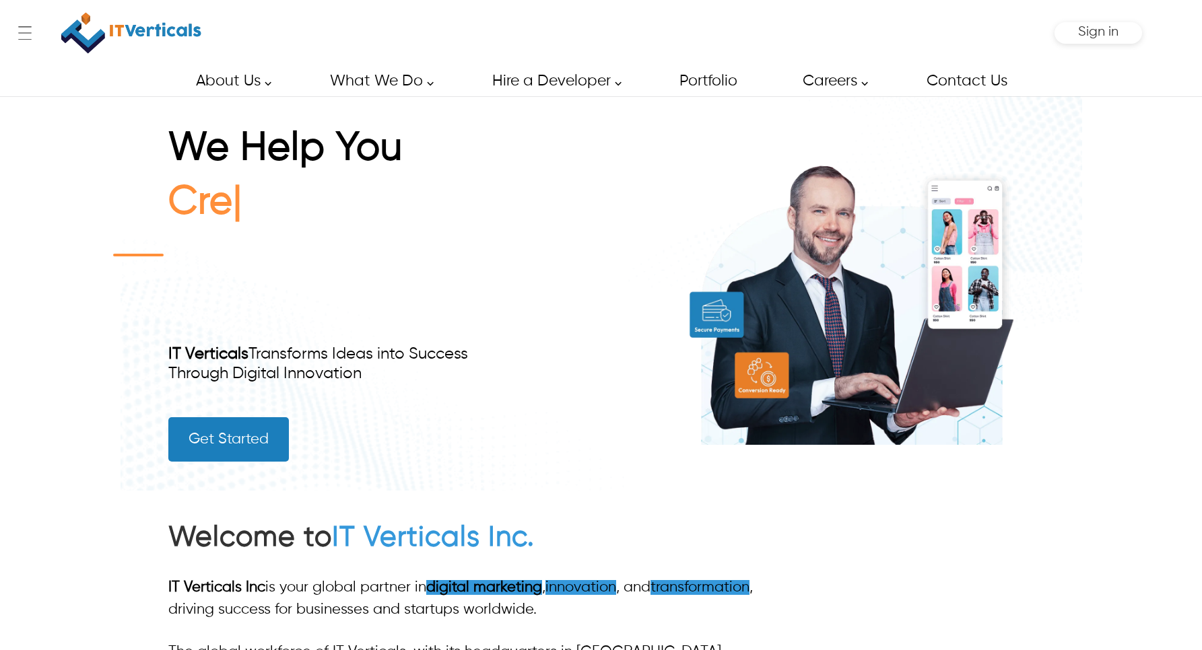
type input "******"
type input "**********"
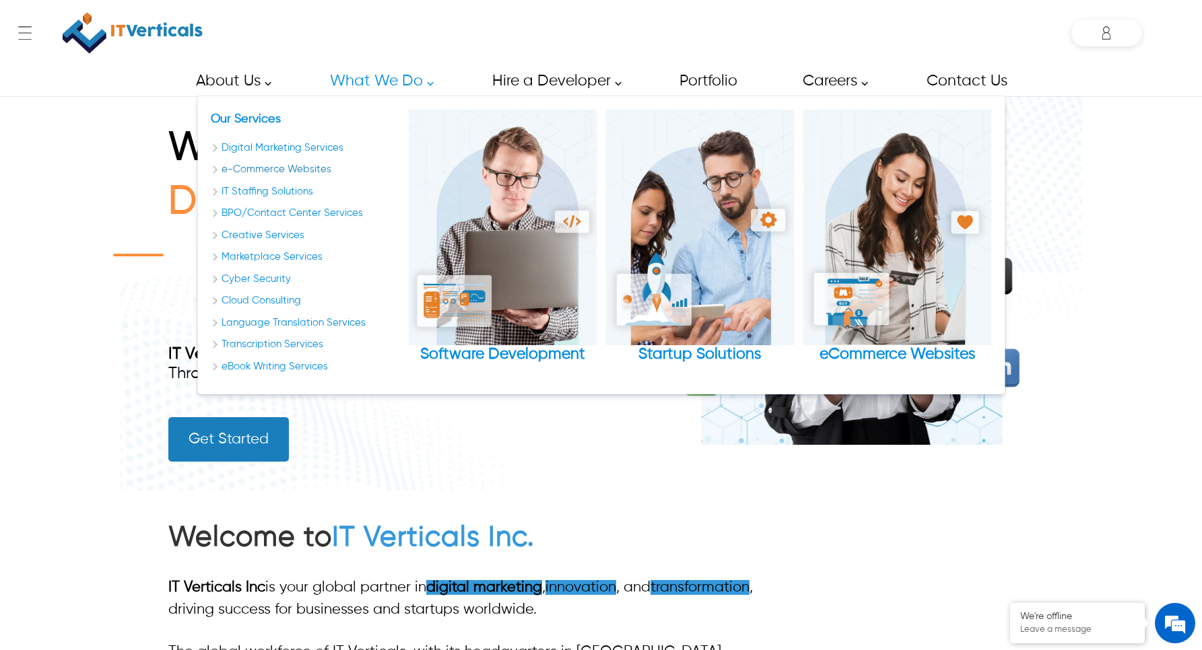
click at [317, 172] on link "e-Commerce Websites" at bounding box center [305, 169] width 189 height 15
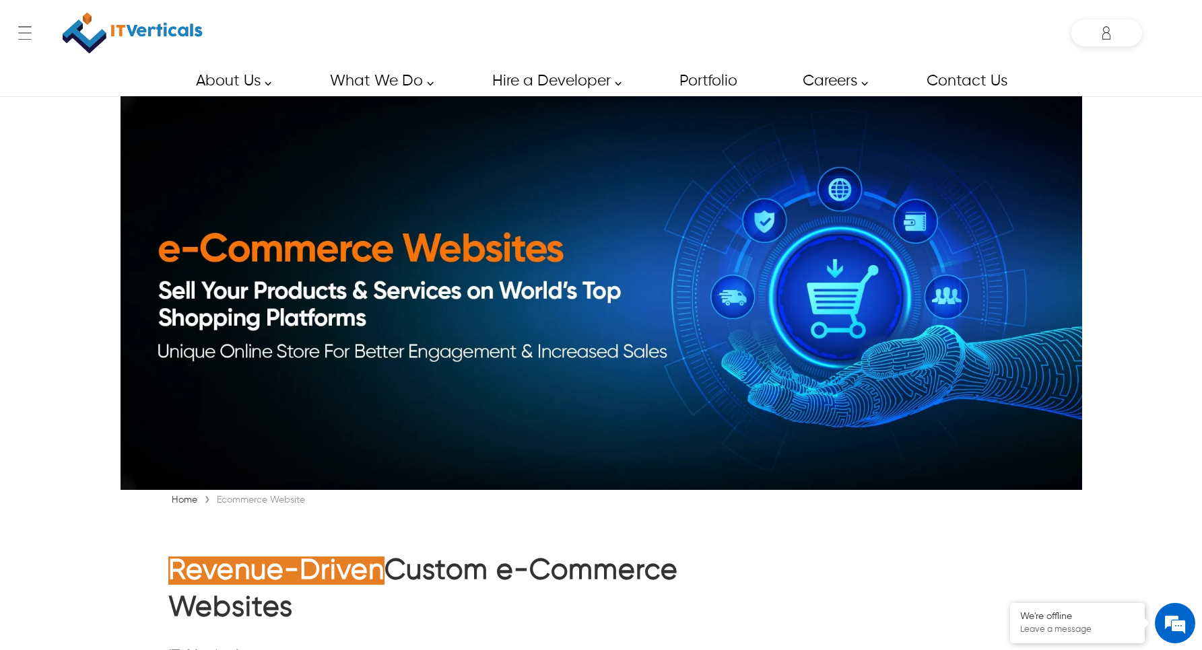
click at [1152, 362] on div "← Menu Startup Solutions Software Development Digital Marketing Services IT Sta…" at bounding box center [601, 325] width 1202 height 650
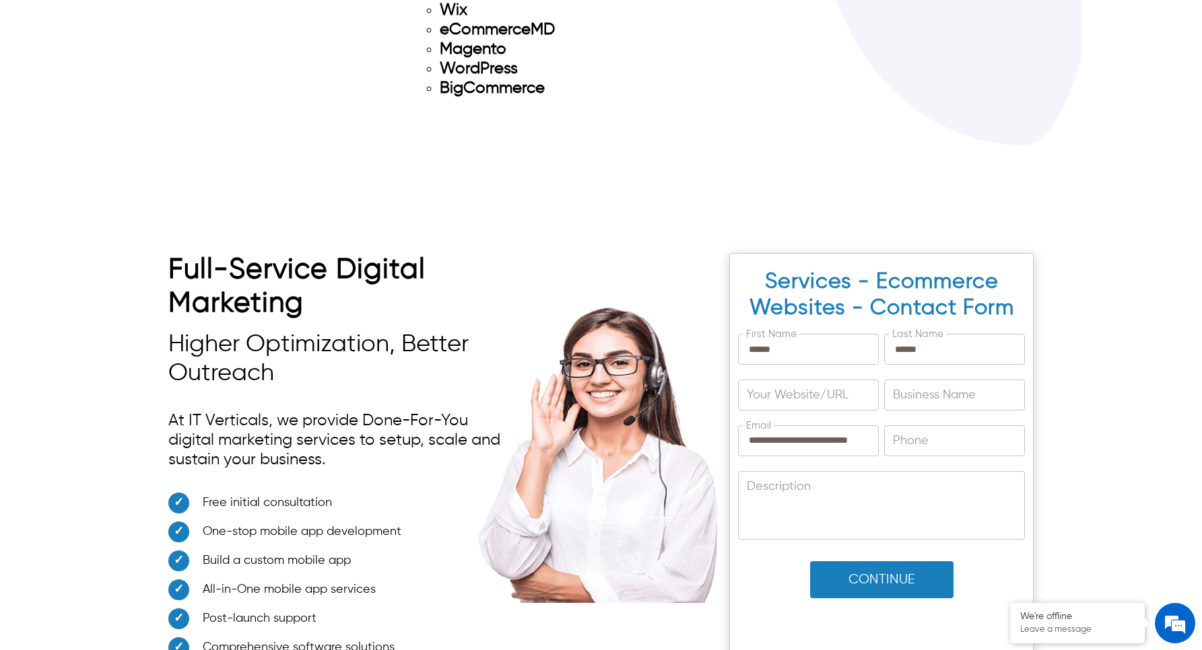
scroll to position [7559, 0]
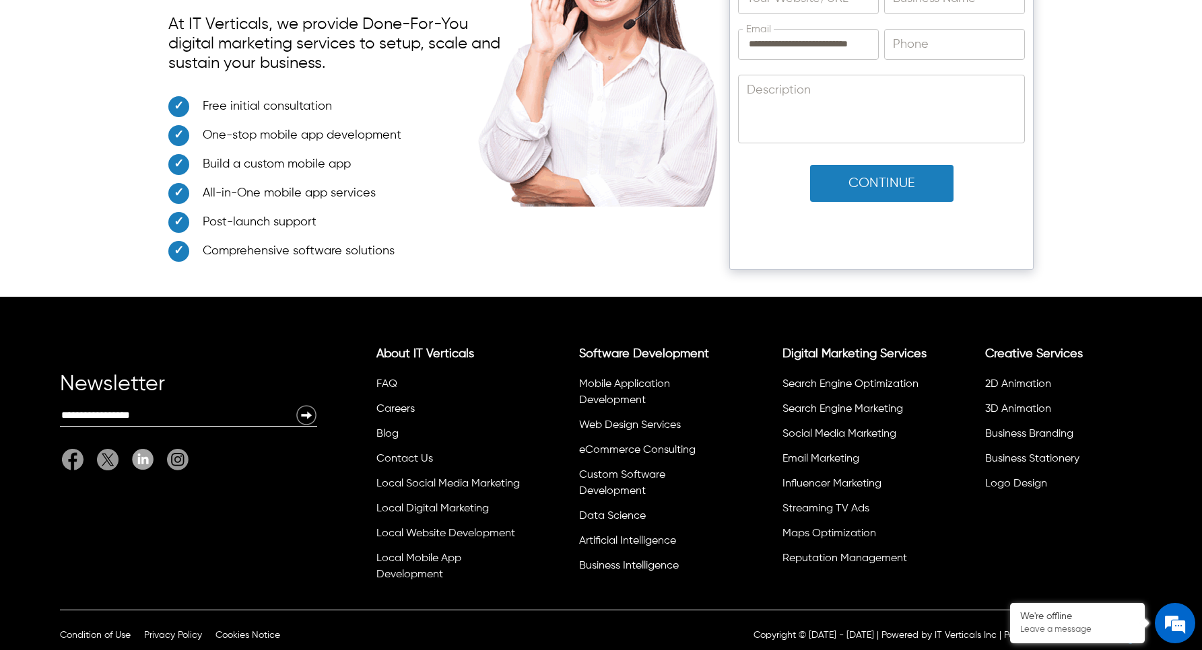
scroll to position [8127, 0]
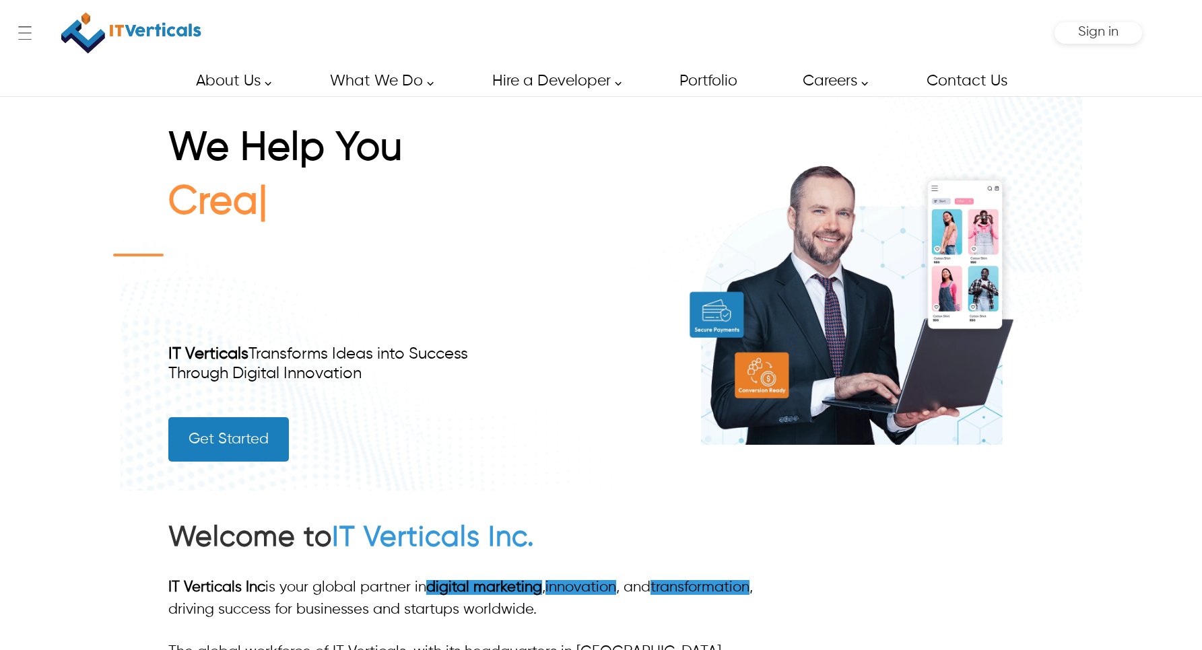
type input "******"
type input "**********"
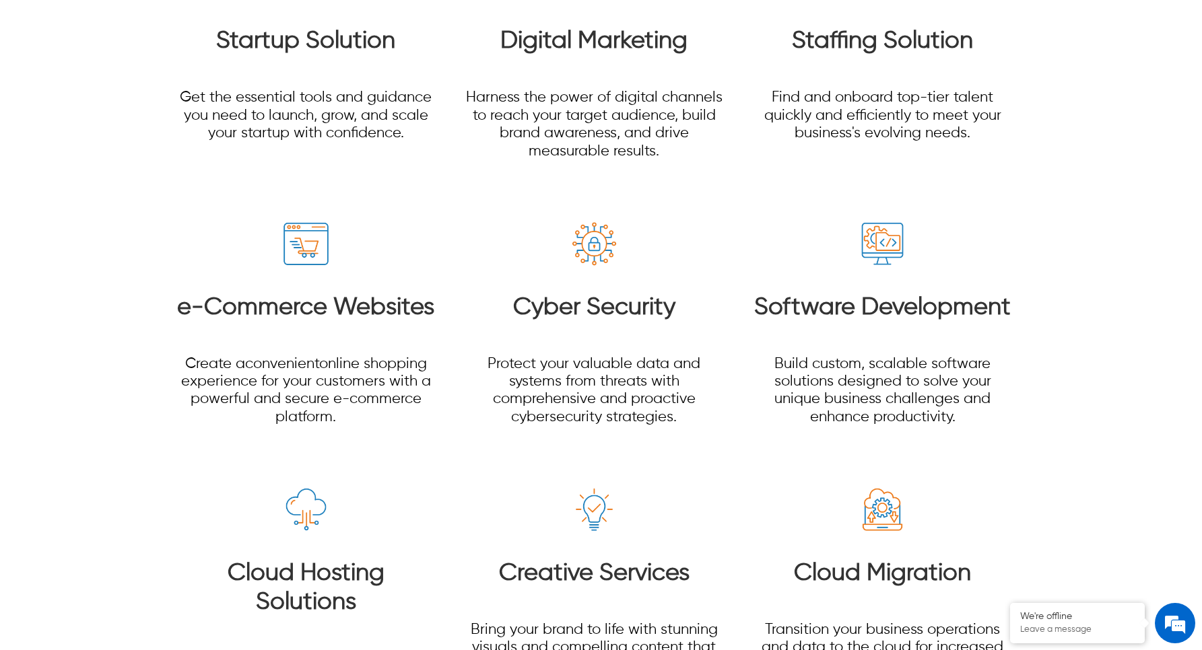
scroll to position [1767, 0]
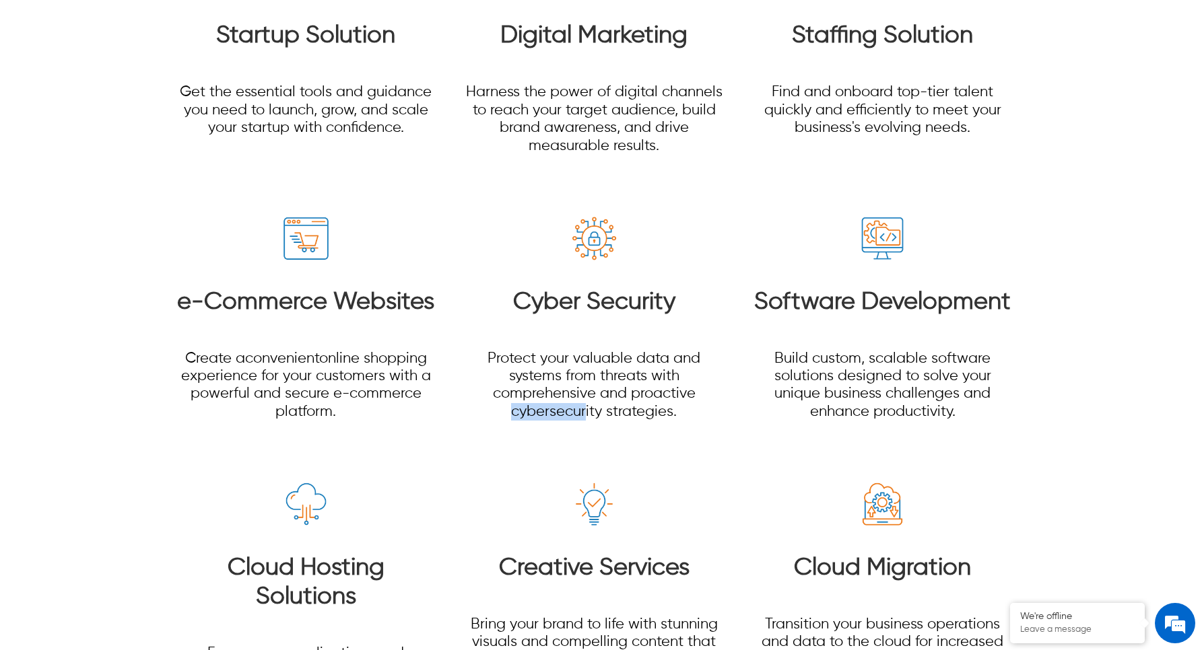
drag, startPoint x: 512, startPoint y: 411, endPoint x: 584, endPoint y: 411, distance: 71.4
click at [584, 411] on p "Protect your valuable data and systems from threats with comprehensive and proa…" at bounding box center [595, 385] width 260 height 71
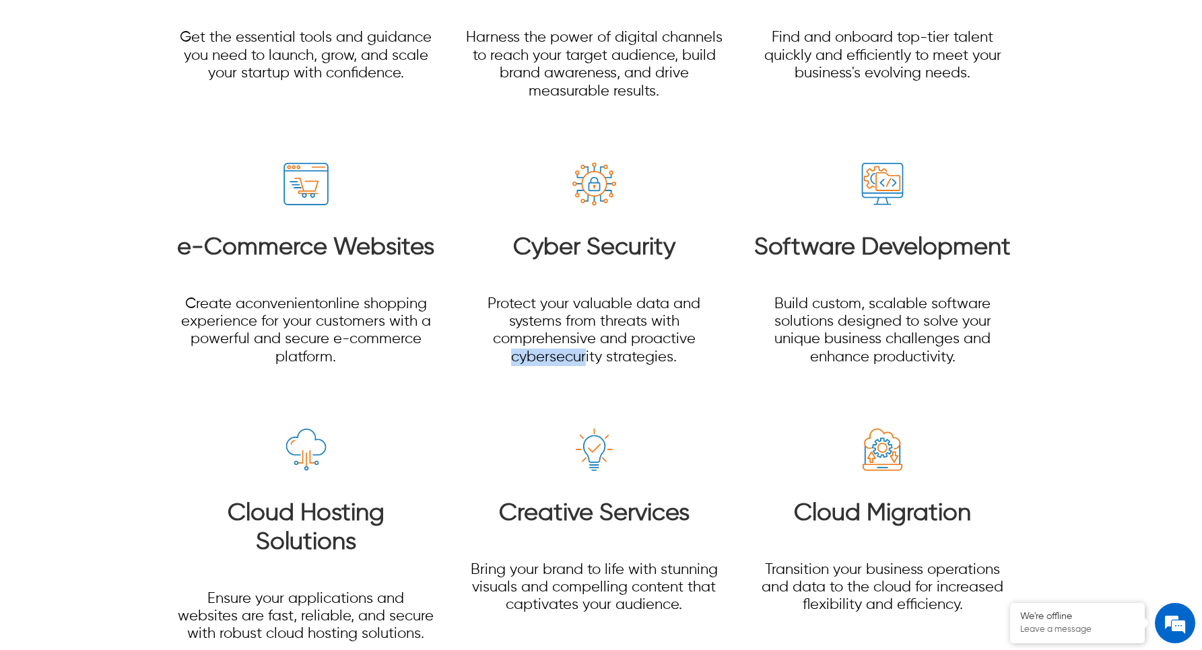
scroll to position [1852, 0]
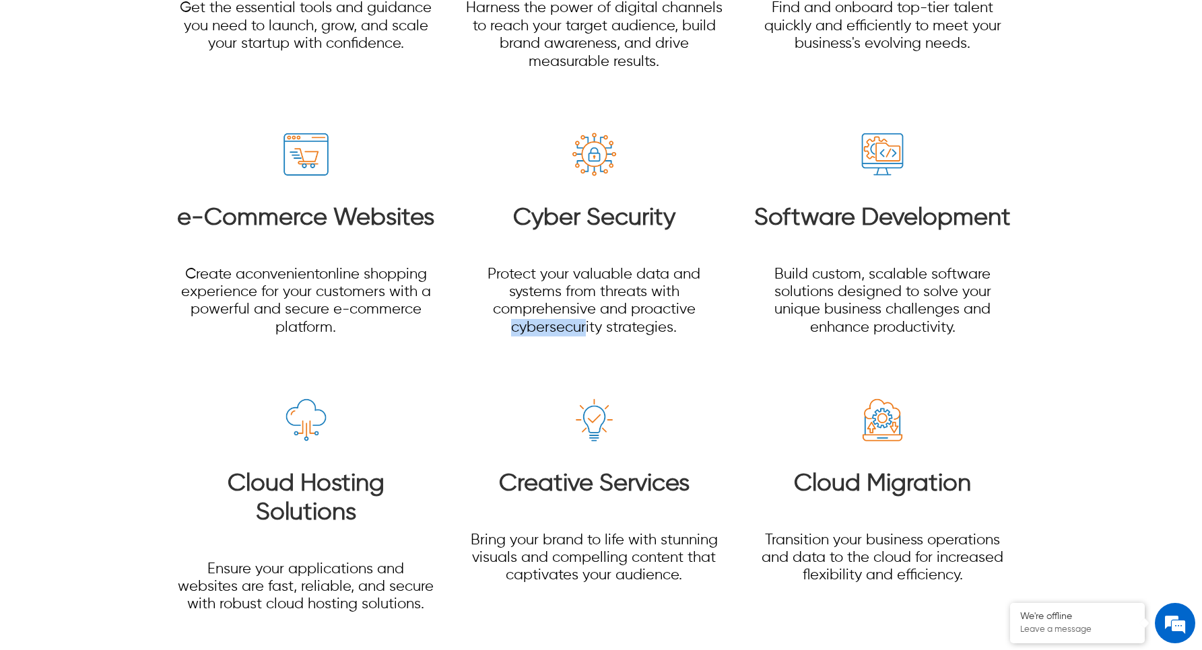
click at [551, 355] on div "Cyber Security Protect your valuable data and systems from threats with compreh…" at bounding box center [595, 284] width 260 height 166
drag, startPoint x: 514, startPoint y: 328, endPoint x: 599, endPoint y: 328, distance: 85.5
click at [599, 328] on p "Protect your valuable data and systems from threats with comprehensive and proa…" at bounding box center [595, 301] width 260 height 71
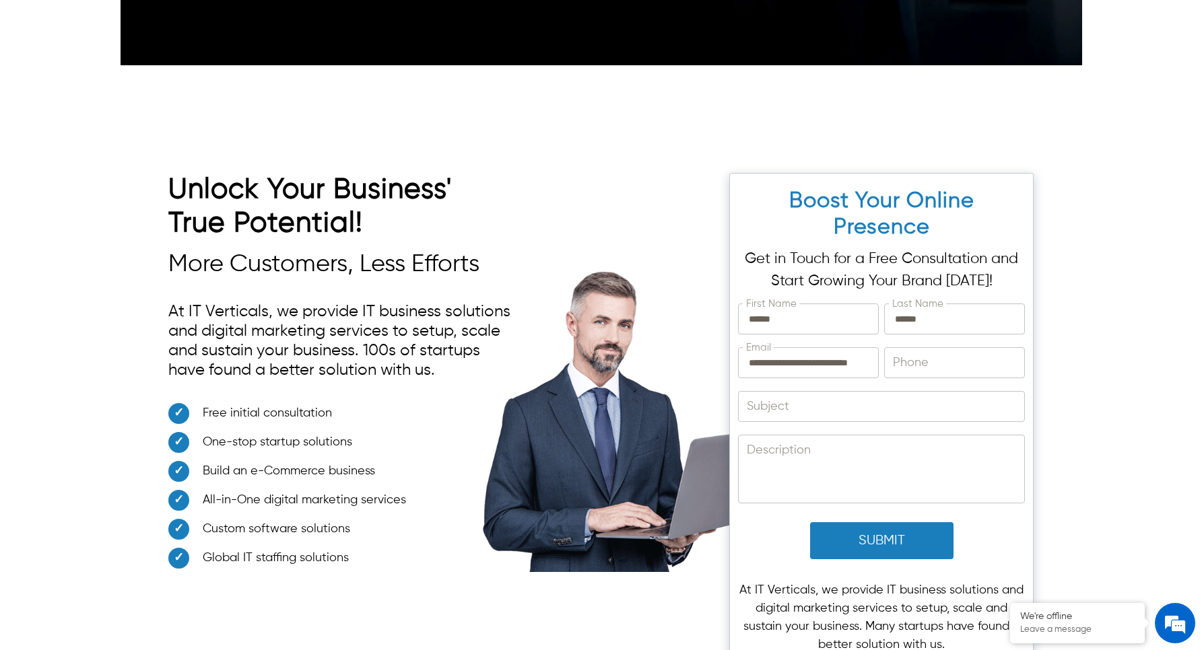
scroll to position [4545, 0]
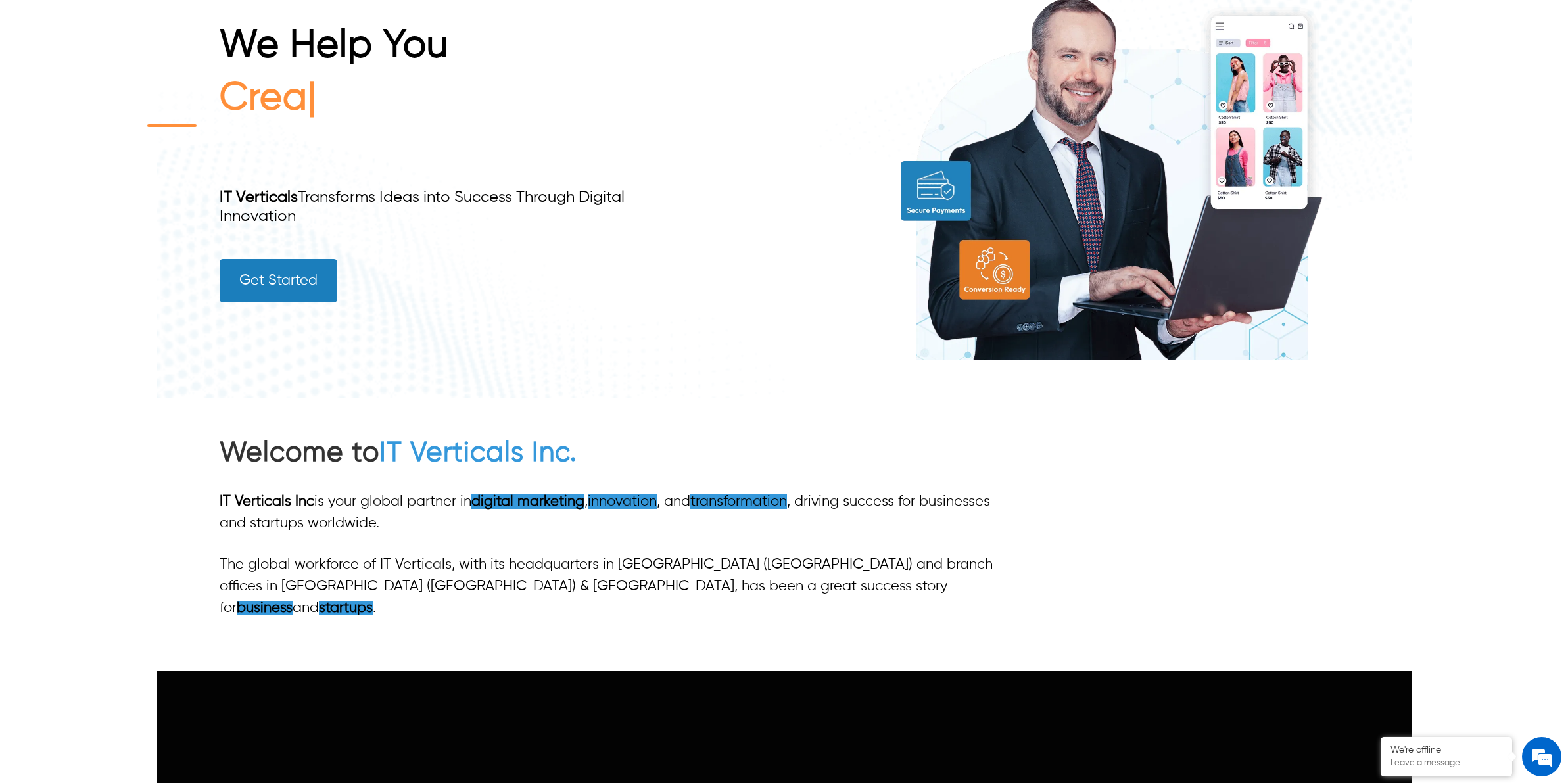
scroll to position [246, 0]
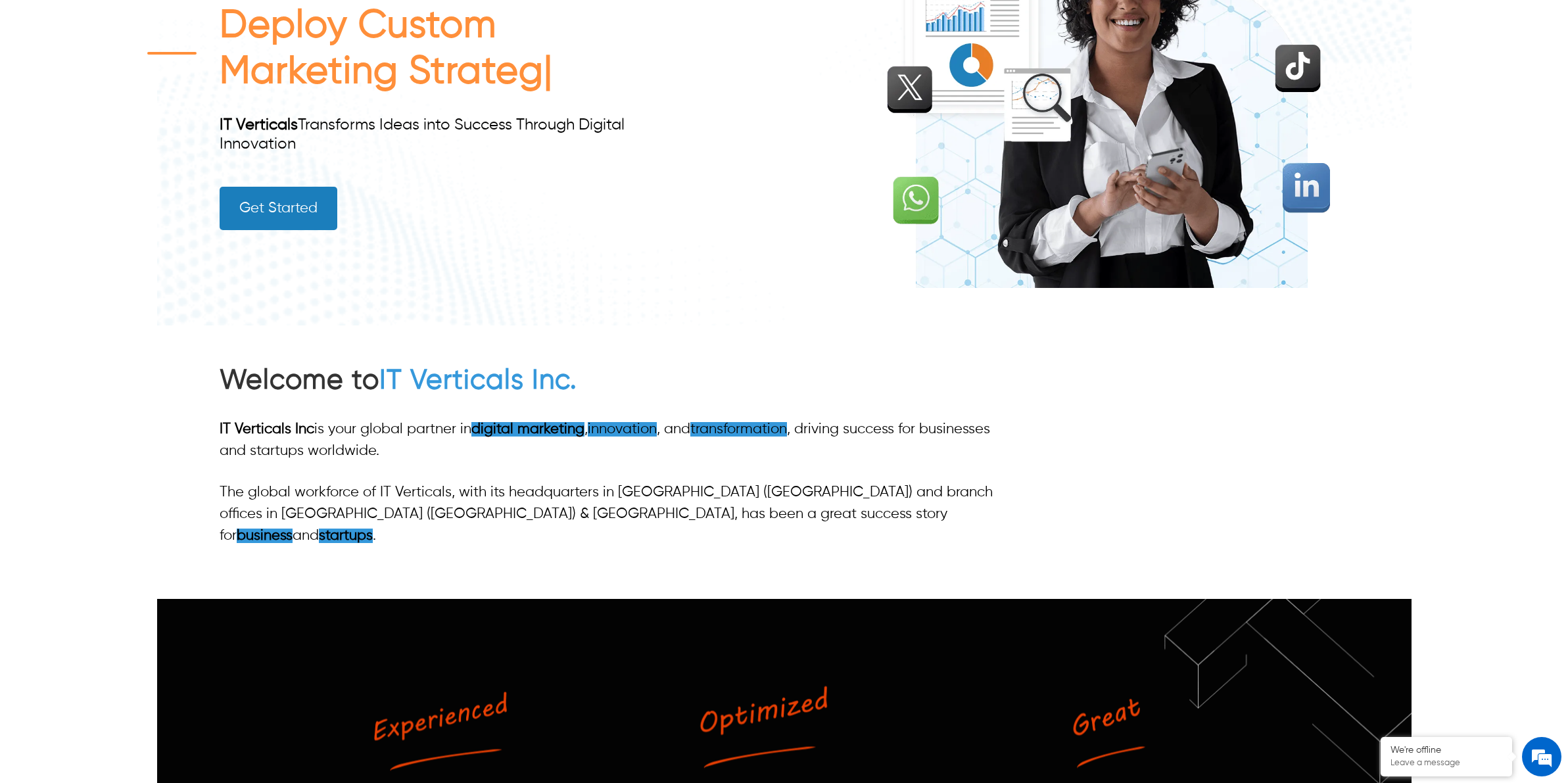
click at [1234, 368] on div "Welcome to IT Verticals Inc. IT Verticals Inc is your global partner in digital…" at bounding box center [784, 462] width 1129 height 273
click at [1175, 448] on div "Welcome to IT Verticals Inc. IT Verticals Inc is your global partner in digital…" at bounding box center [784, 462] width 1129 height 273
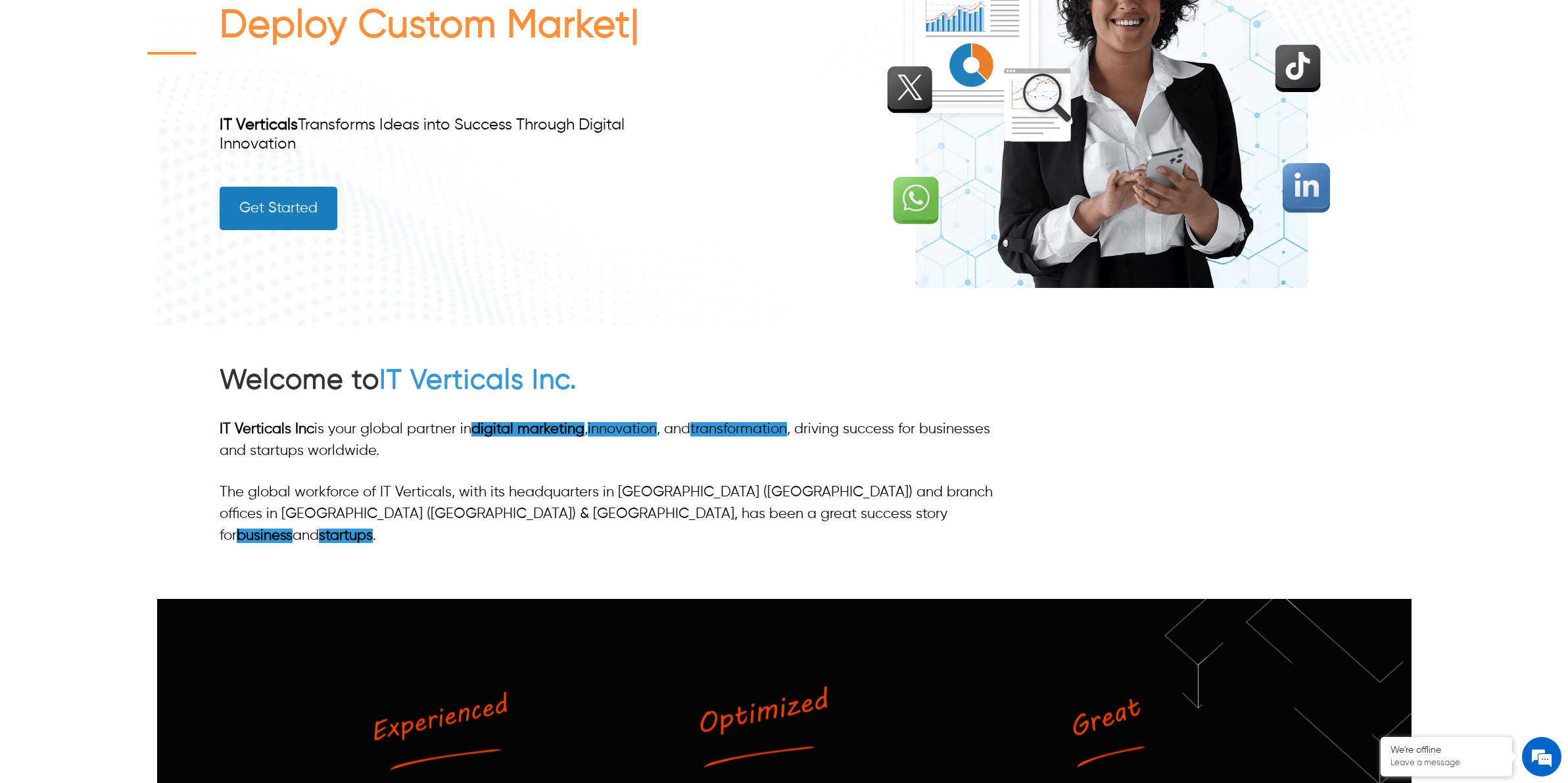
click at [941, 443] on p "IT Verticals Inc is your global partner in digital marketing , innovation , and…" at bounding box center [614, 440] width 790 height 43
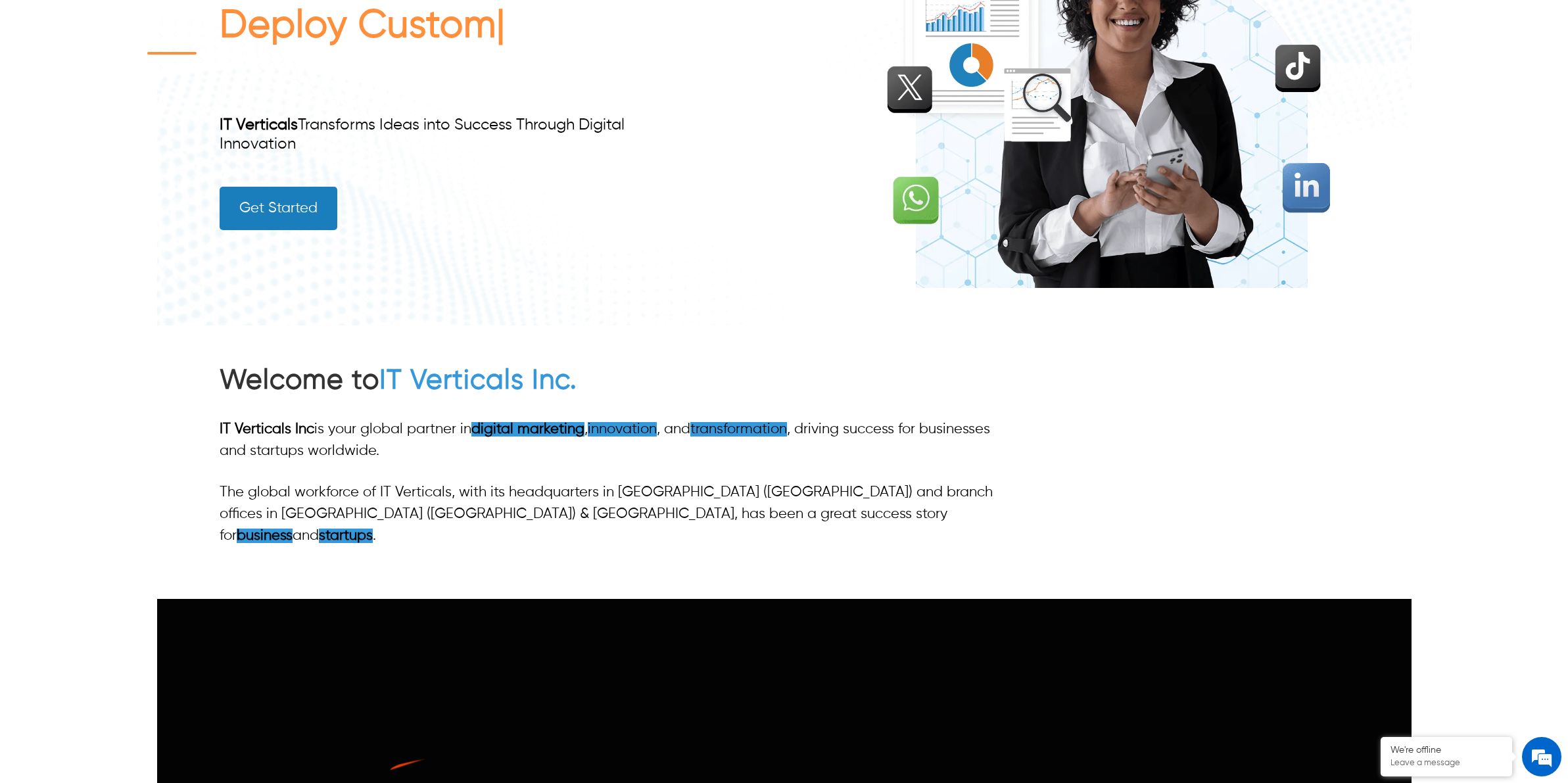
click at [938, 432] on p "IT Verticals Inc is your global partner in digital marketing , innovation , and…" at bounding box center [614, 440] width 790 height 43
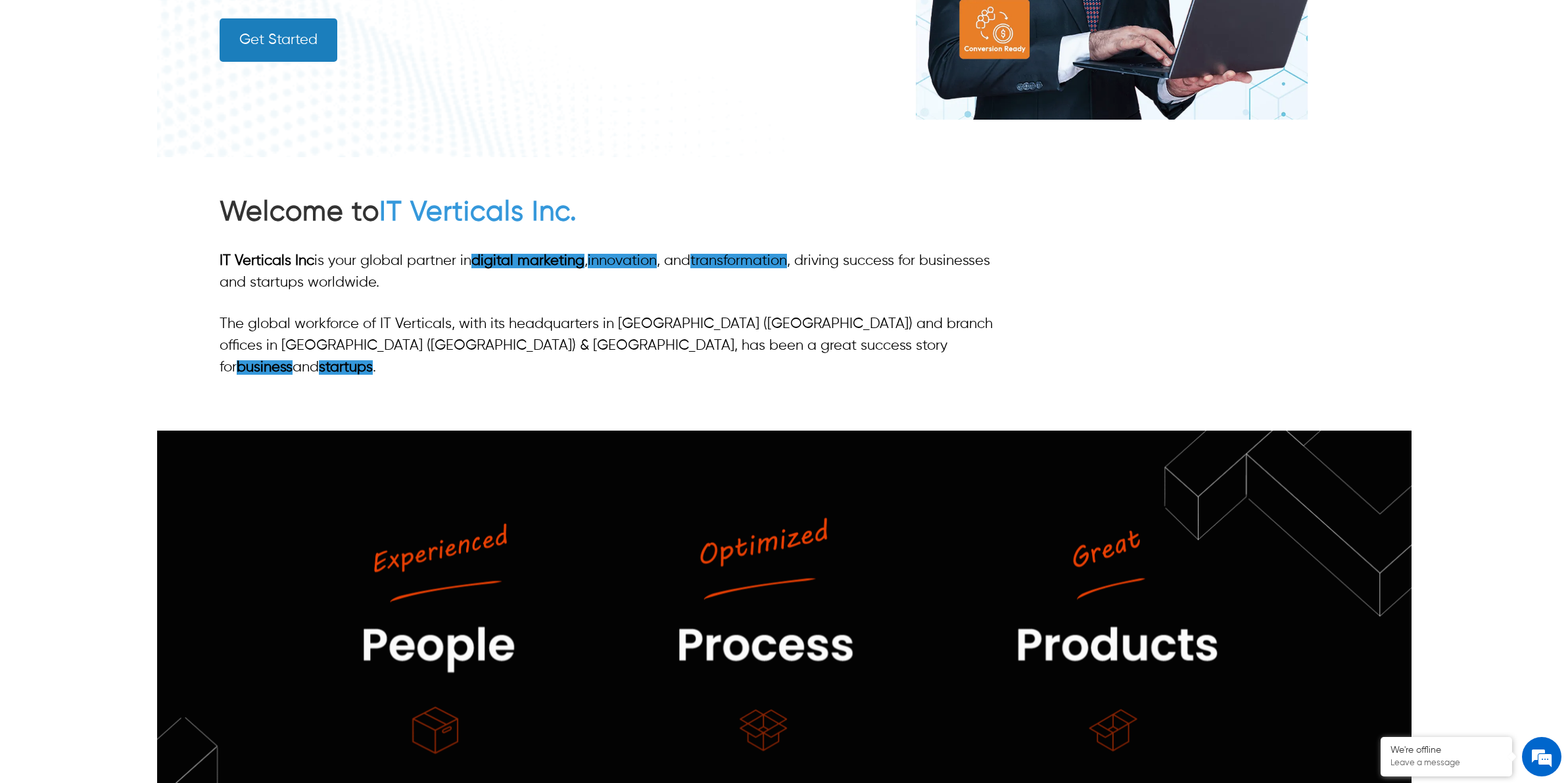
scroll to position [411, 0]
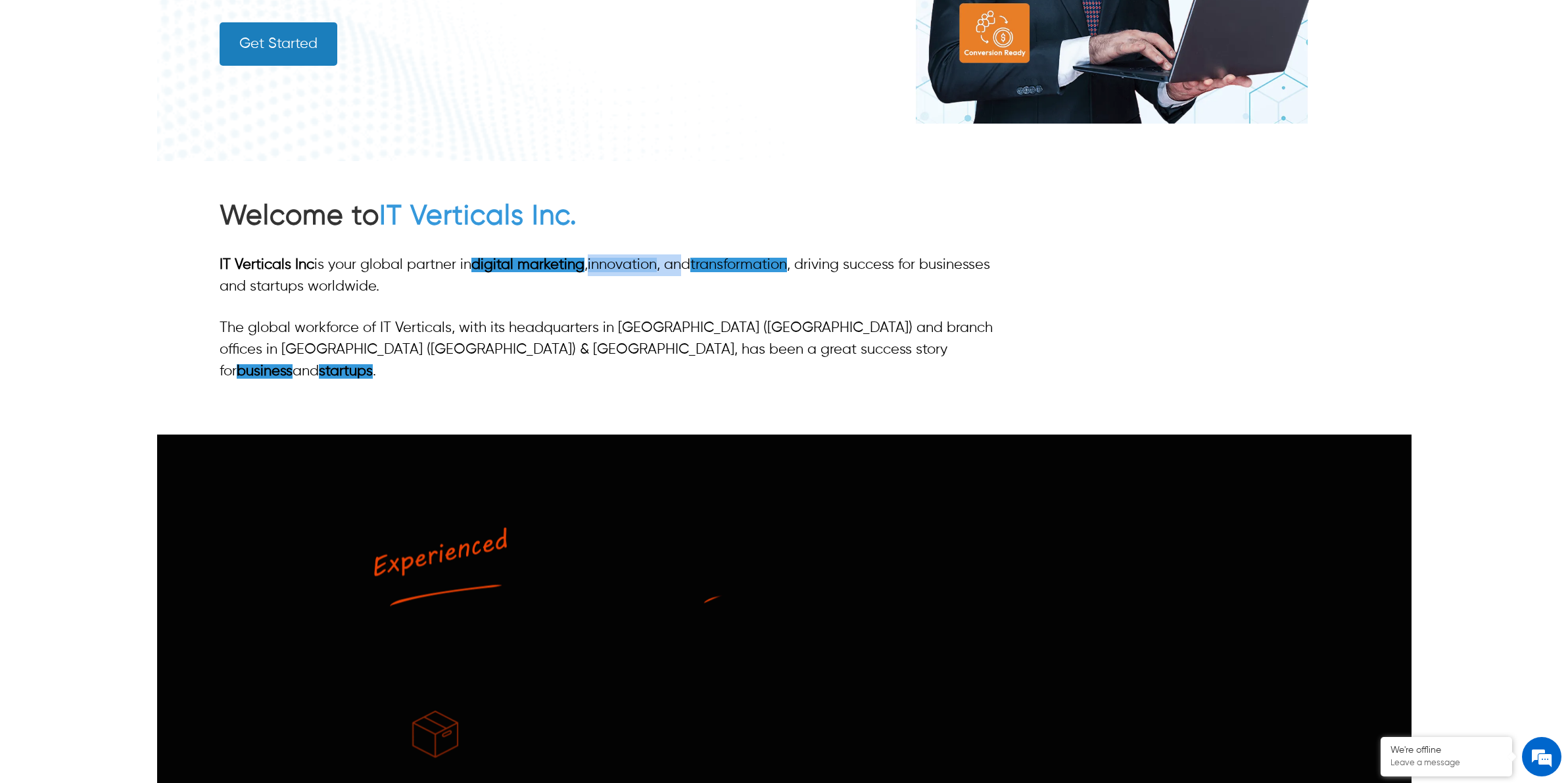
drag, startPoint x: 593, startPoint y: 265, endPoint x: 689, endPoint y: 269, distance: 96.1
click at [689, 269] on p "IT Verticals Inc is your global partner in digital marketing , innovation , and…" at bounding box center [614, 276] width 790 height 43
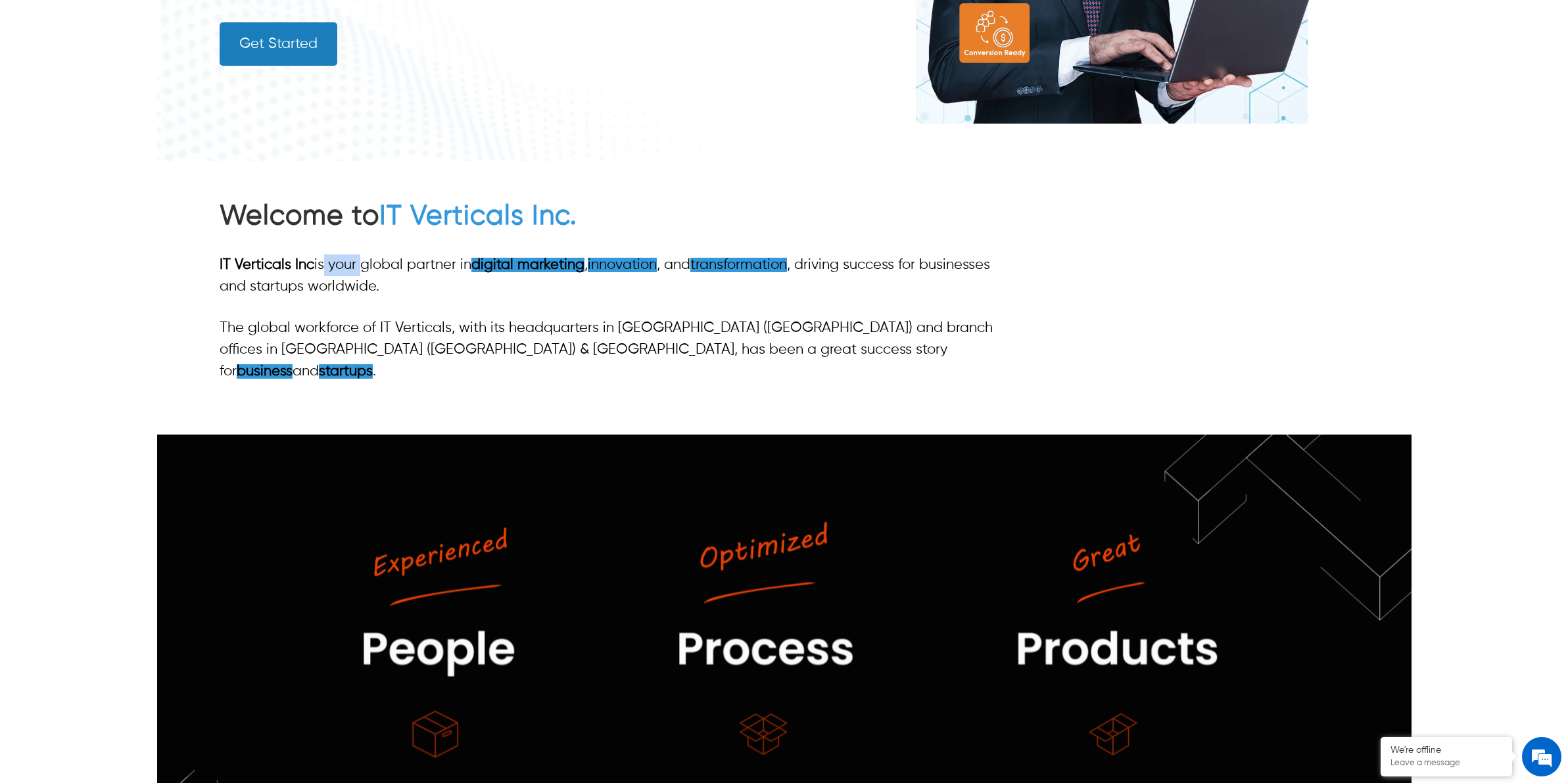
drag, startPoint x: 319, startPoint y: 263, endPoint x: 373, endPoint y: 261, distance: 54.0
click at [373, 261] on p "IT Verticals Inc is your global partner in digital marketing , innovation , and…" at bounding box center [614, 276] width 790 height 43
drag, startPoint x: 320, startPoint y: 287, endPoint x: 365, endPoint y: 287, distance: 45.0
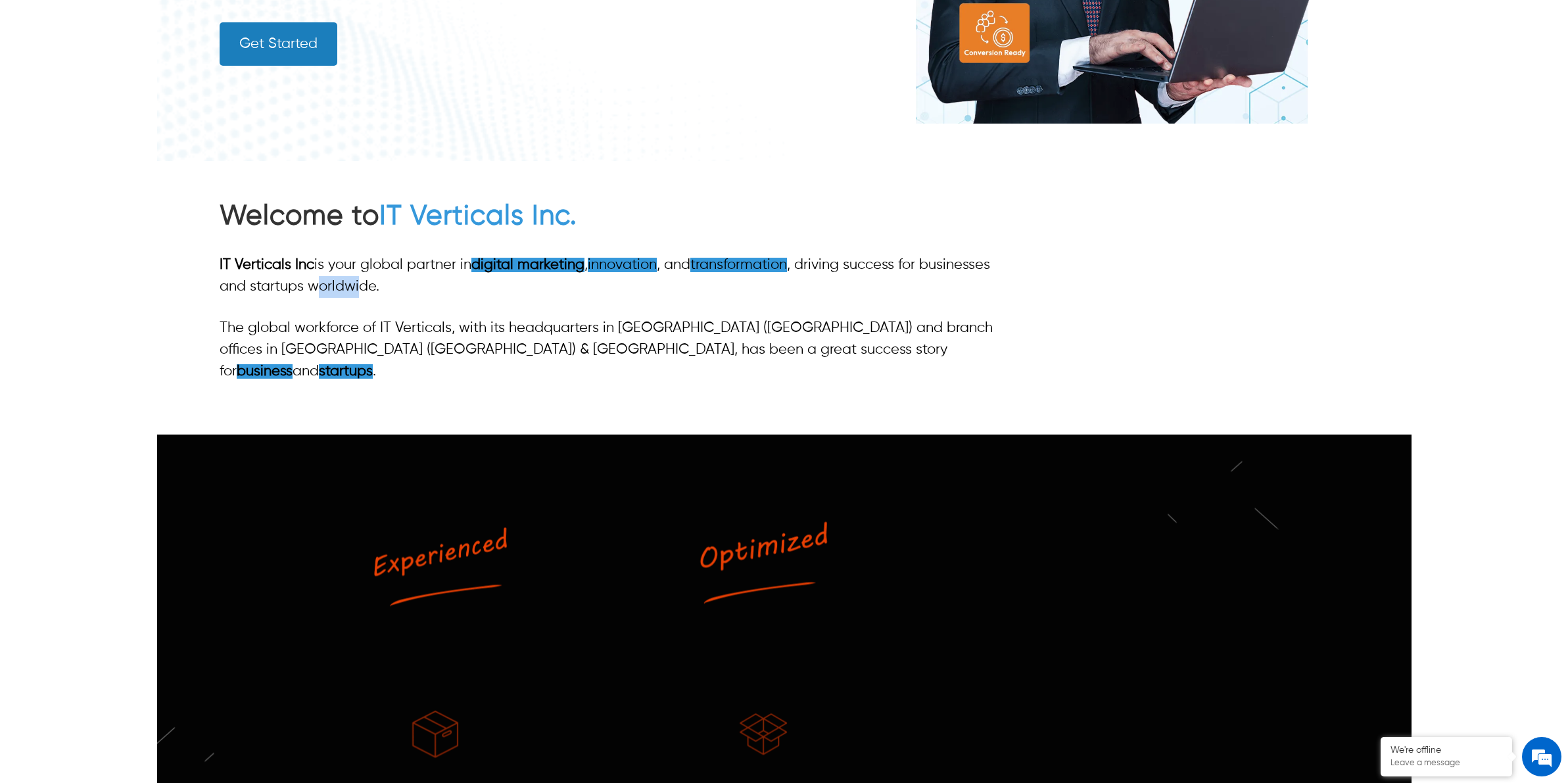
click at [365, 287] on p "IT Verticals Inc is your global partner in digital marketing , innovation , and…" at bounding box center [614, 276] width 790 height 43
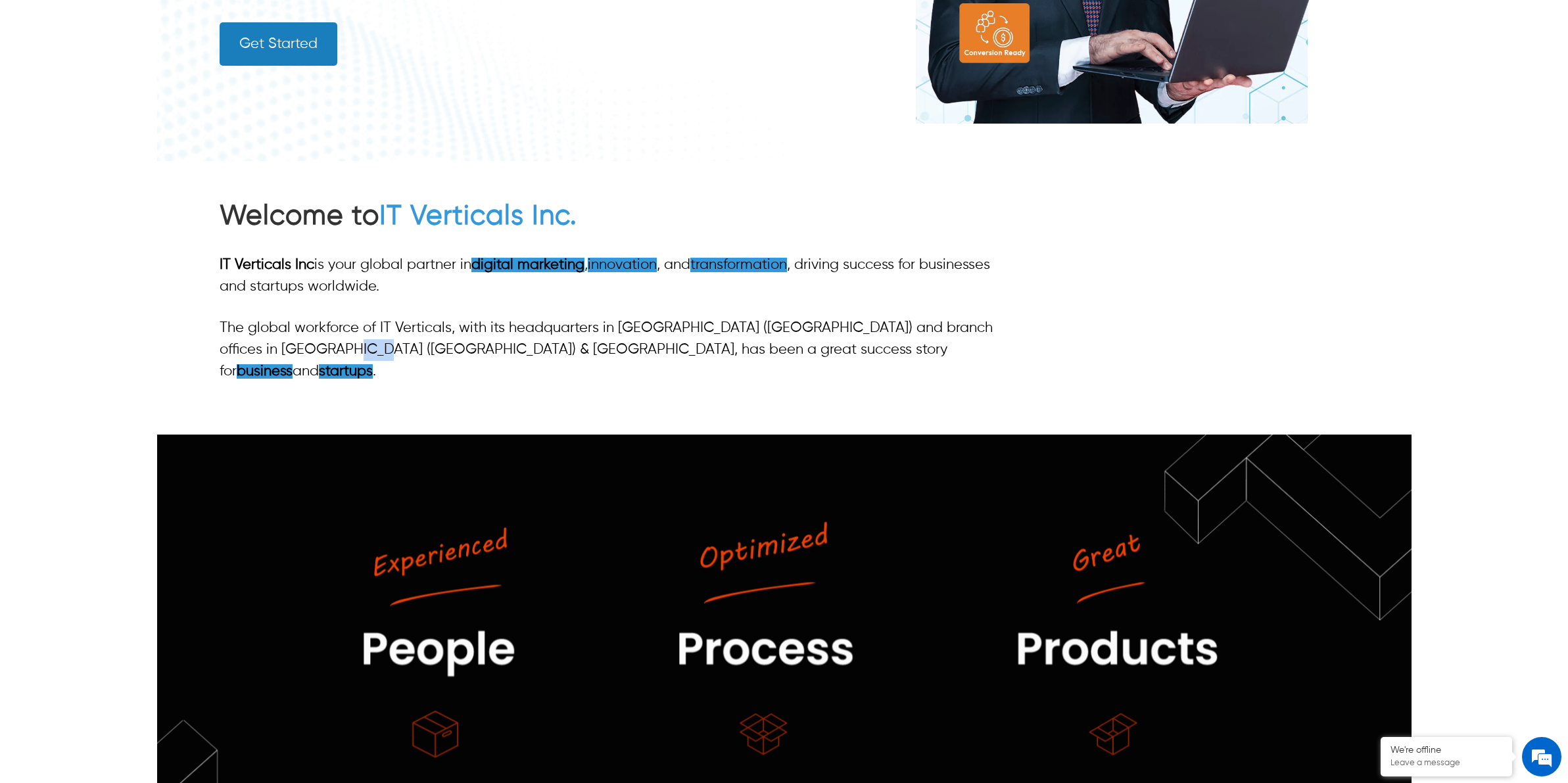
drag, startPoint x: 306, startPoint y: 346, endPoint x: 340, endPoint y: 349, distance: 34.1
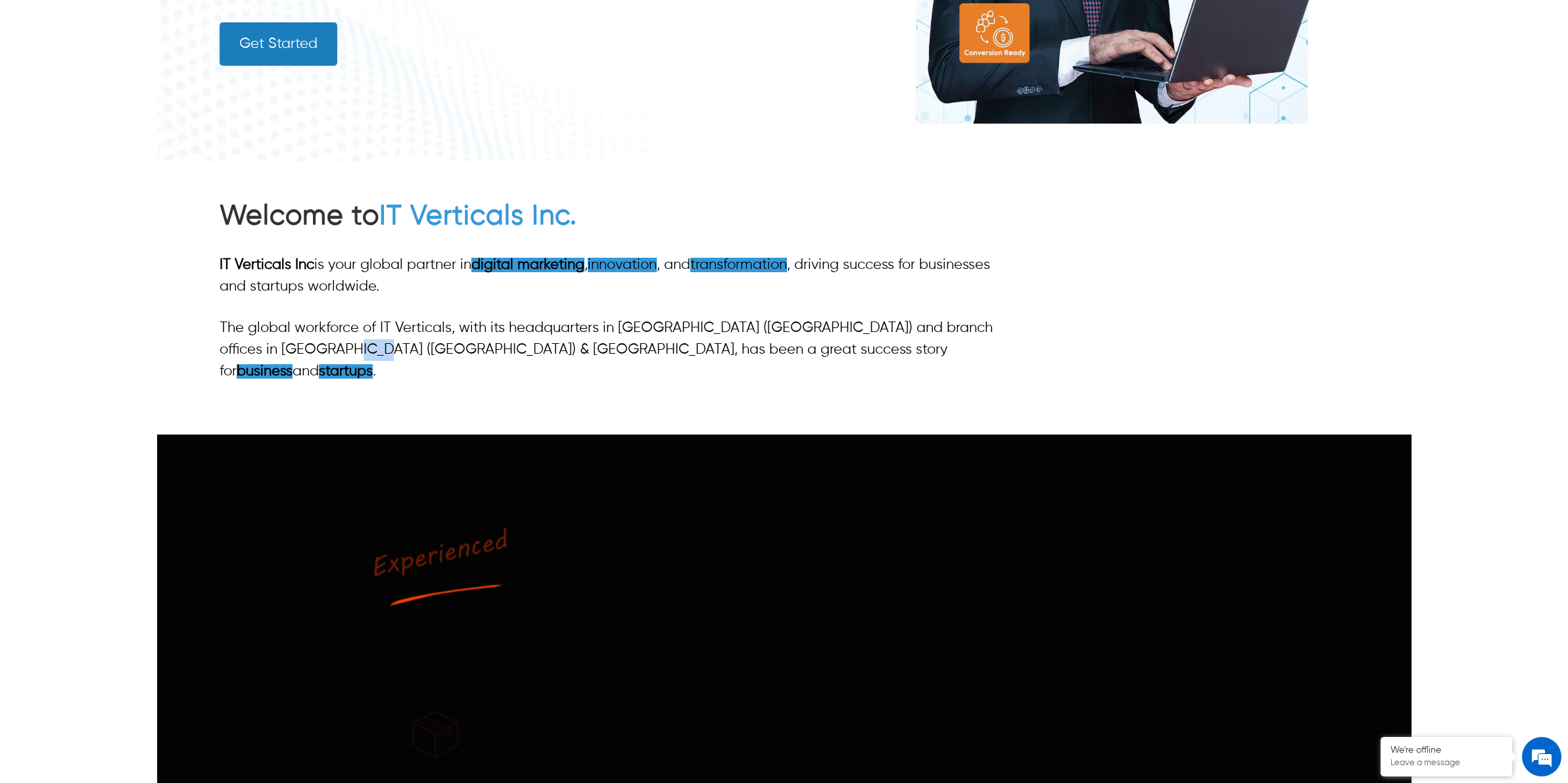
click at [335, 346] on p "The global workforce of IT Verticals, with its headquarters in Tampa (FL) and b…" at bounding box center [614, 350] width 790 height 65
drag, startPoint x: 353, startPoint y: 332, endPoint x: 416, endPoint y: 332, distance: 63.0
click at [416, 332] on p "The global workforce of IT Verticals, with its headquarters in Tampa (FL) and b…" at bounding box center [614, 350] width 790 height 65
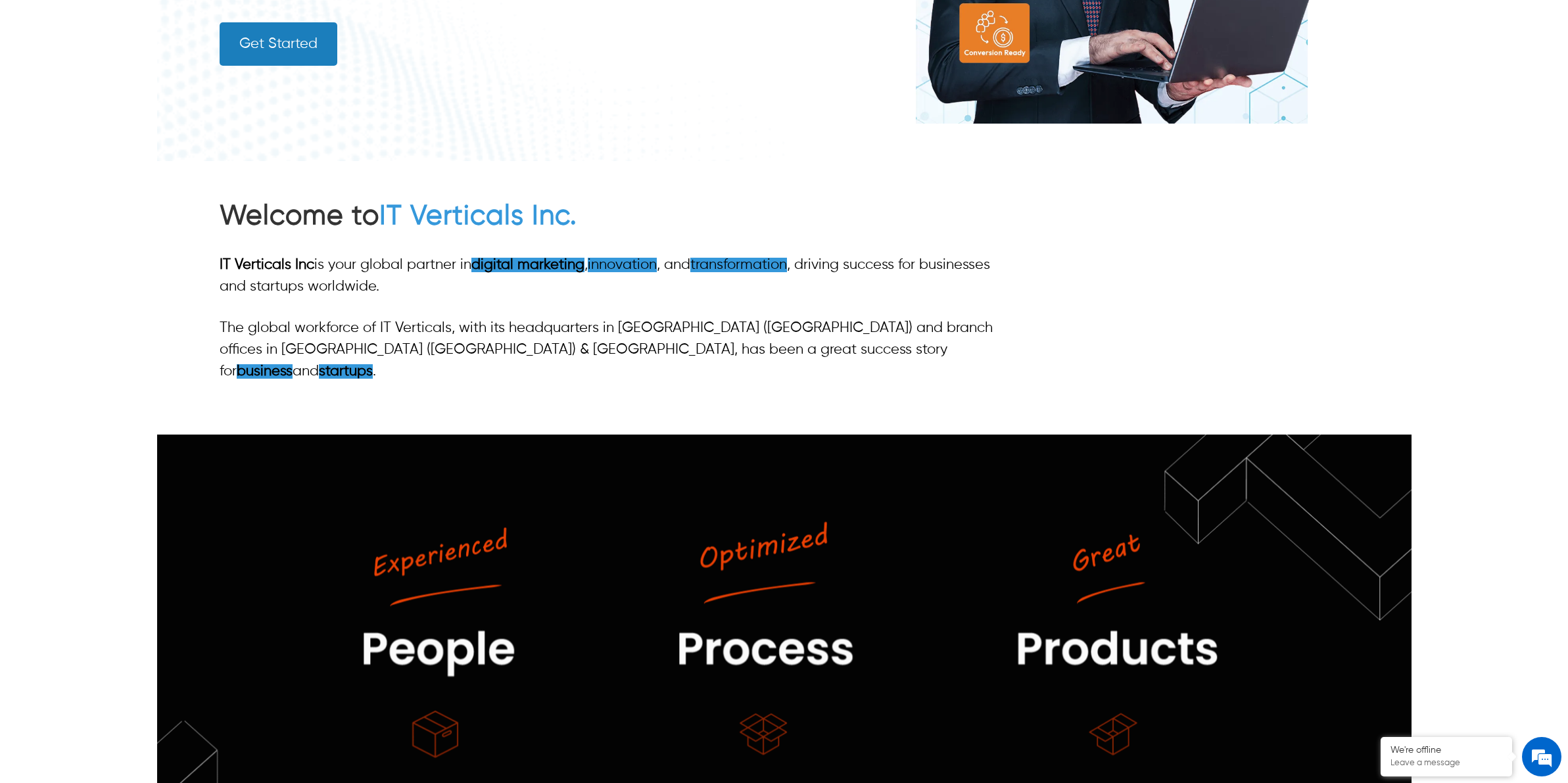
click at [485, 330] on p "The global workforce of IT Verticals, with its headquarters in Tampa (FL) and b…" at bounding box center [614, 350] width 790 height 65
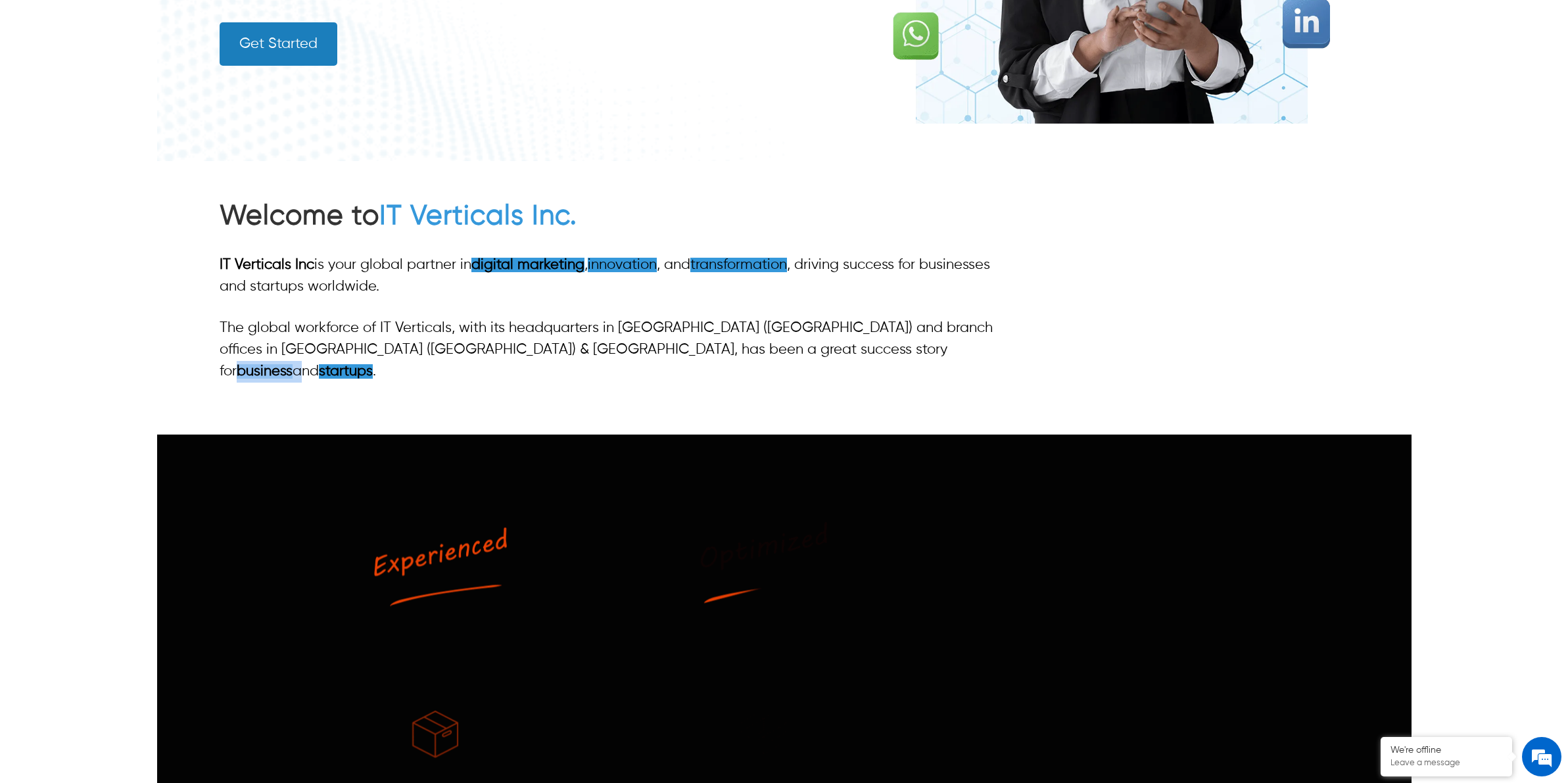
drag, startPoint x: 485, startPoint y: 350, endPoint x: 542, endPoint y: 350, distance: 57.0
click at [542, 350] on p "The global workforce of IT Verticals, with its headquarters in Tampa (FL) and b…" at bounding box center [614, 350] width 790 height 65
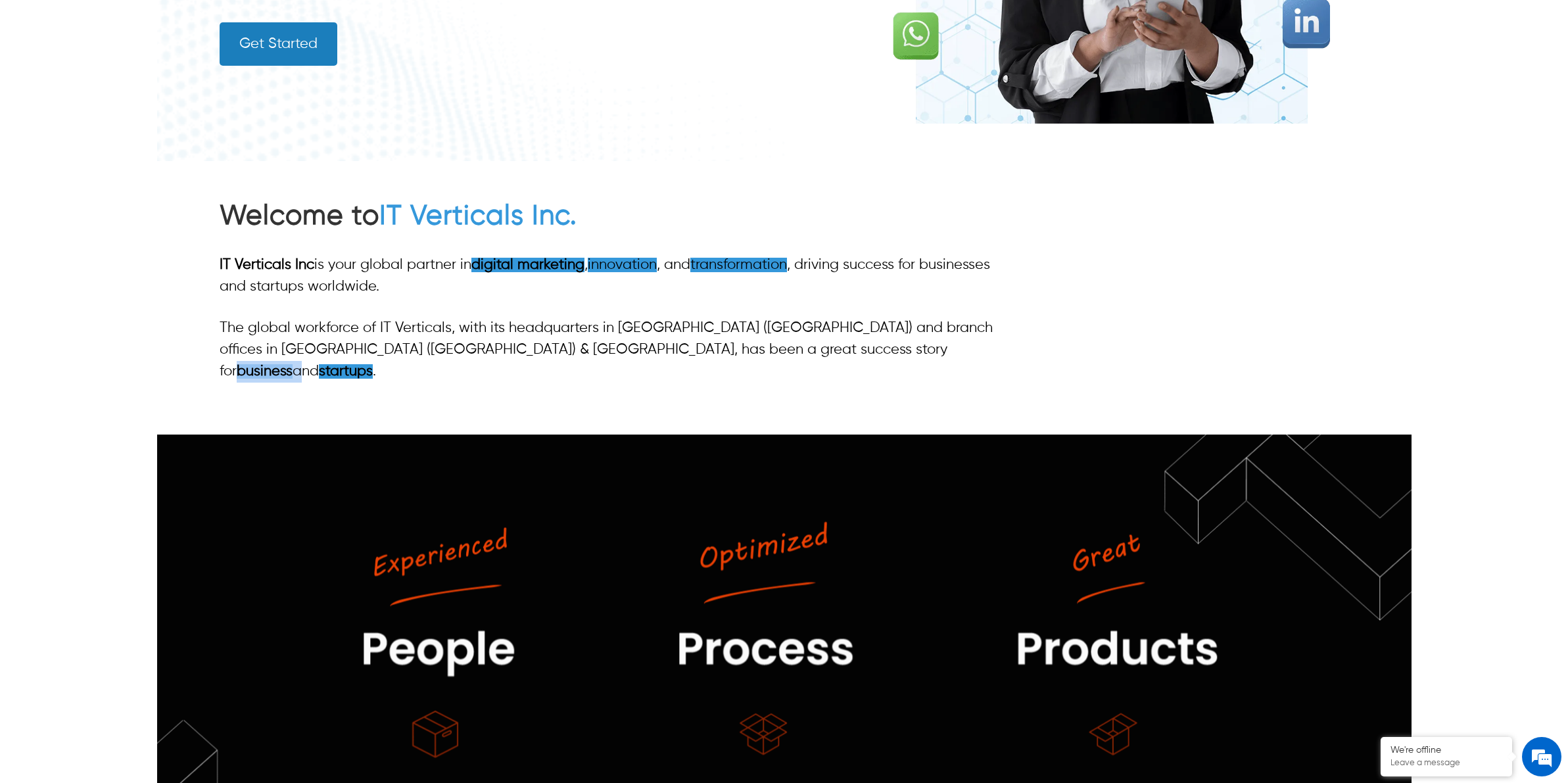
click at [520, 367] on div "Welcome to IT Verticals Inc. IT Verticals Inc is your global partner in digital…" at bounding box center [784, 298] width 1129 height 273
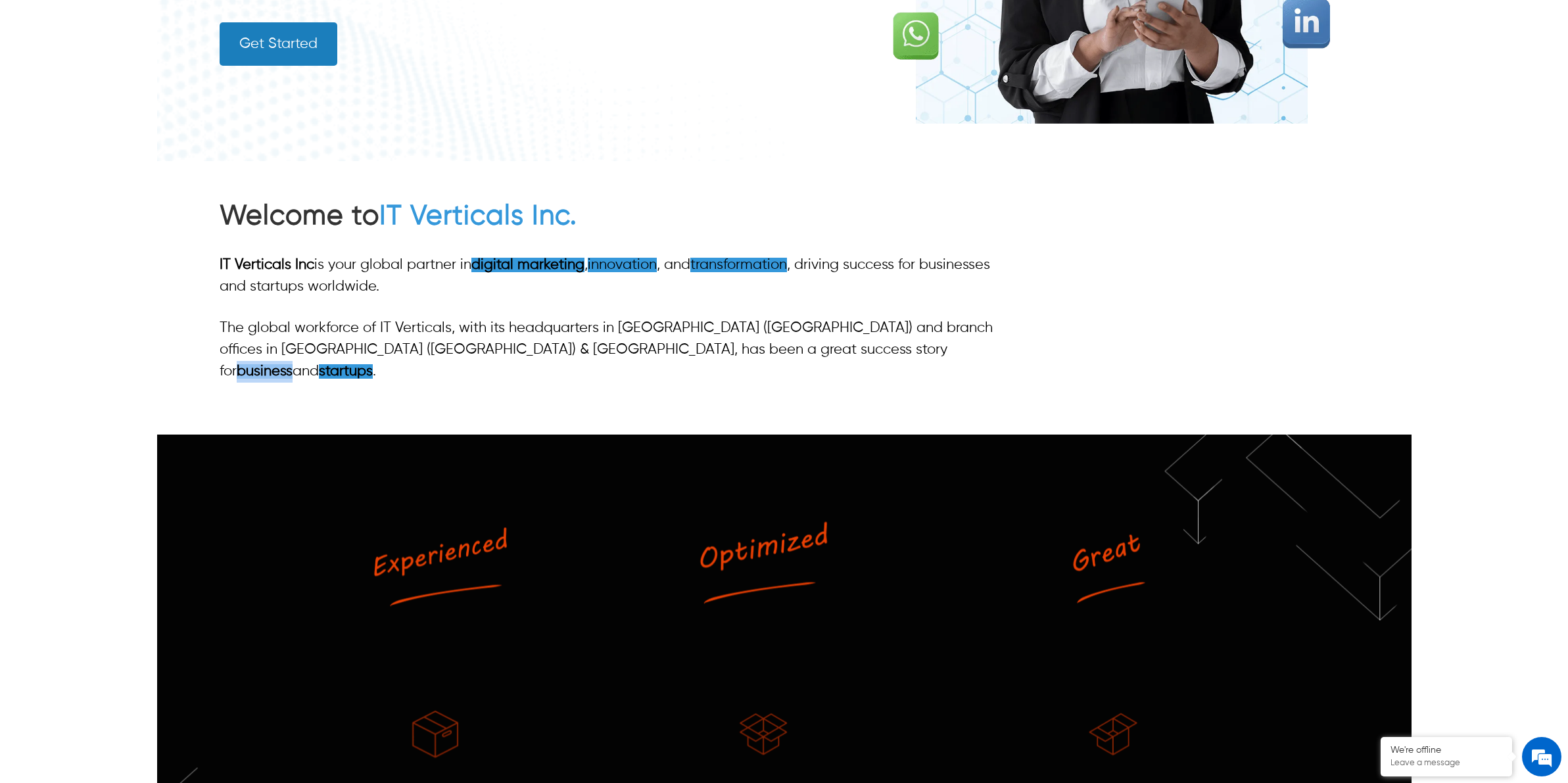
drag, startPoint x: 484, startPoint y: 351, endPoint x: 536, endPoint y: 350, distance: 52.0
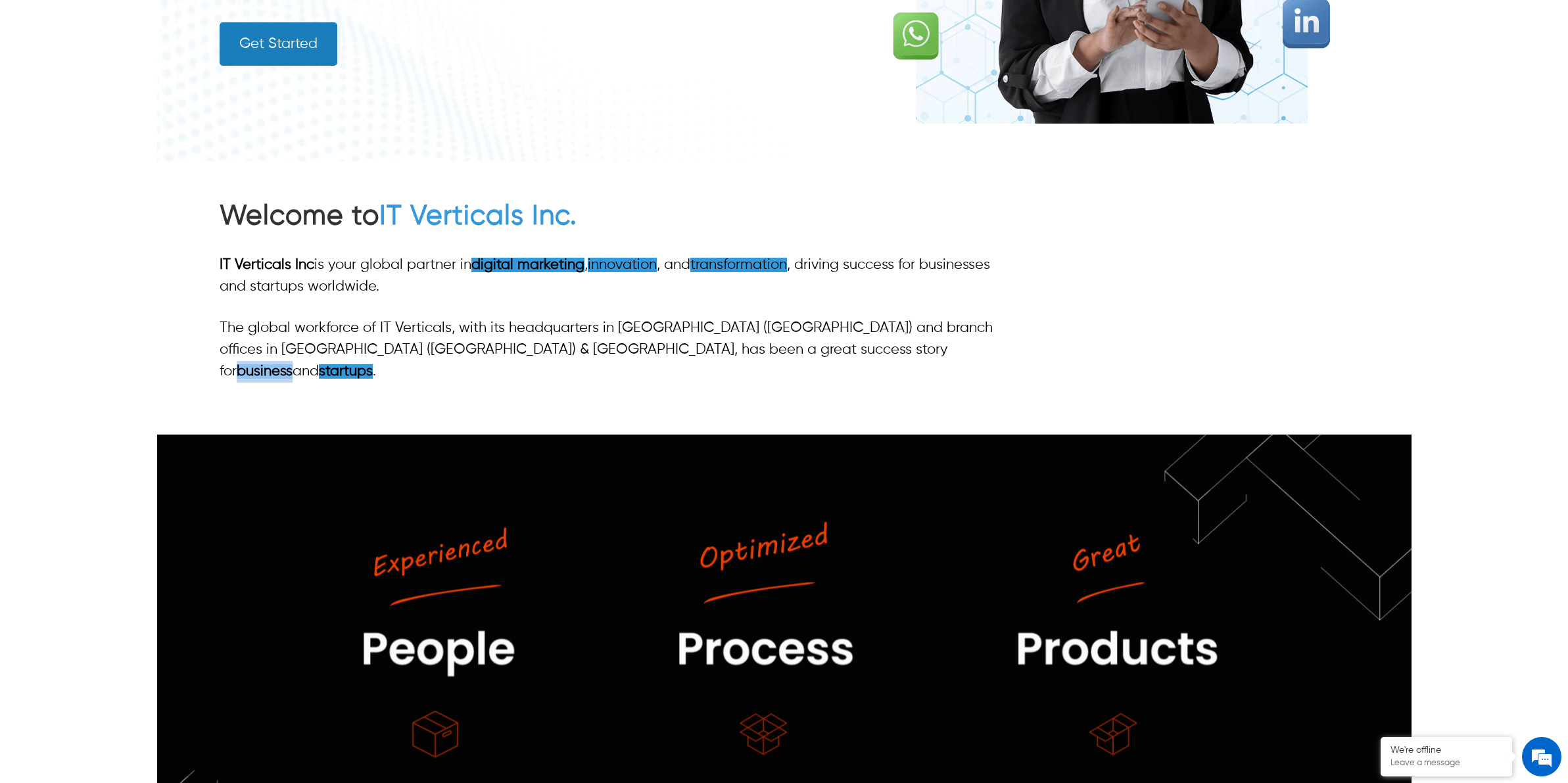
click at [293, 364] on strong "business" at bounding box center [264, 371] width 56 height 15
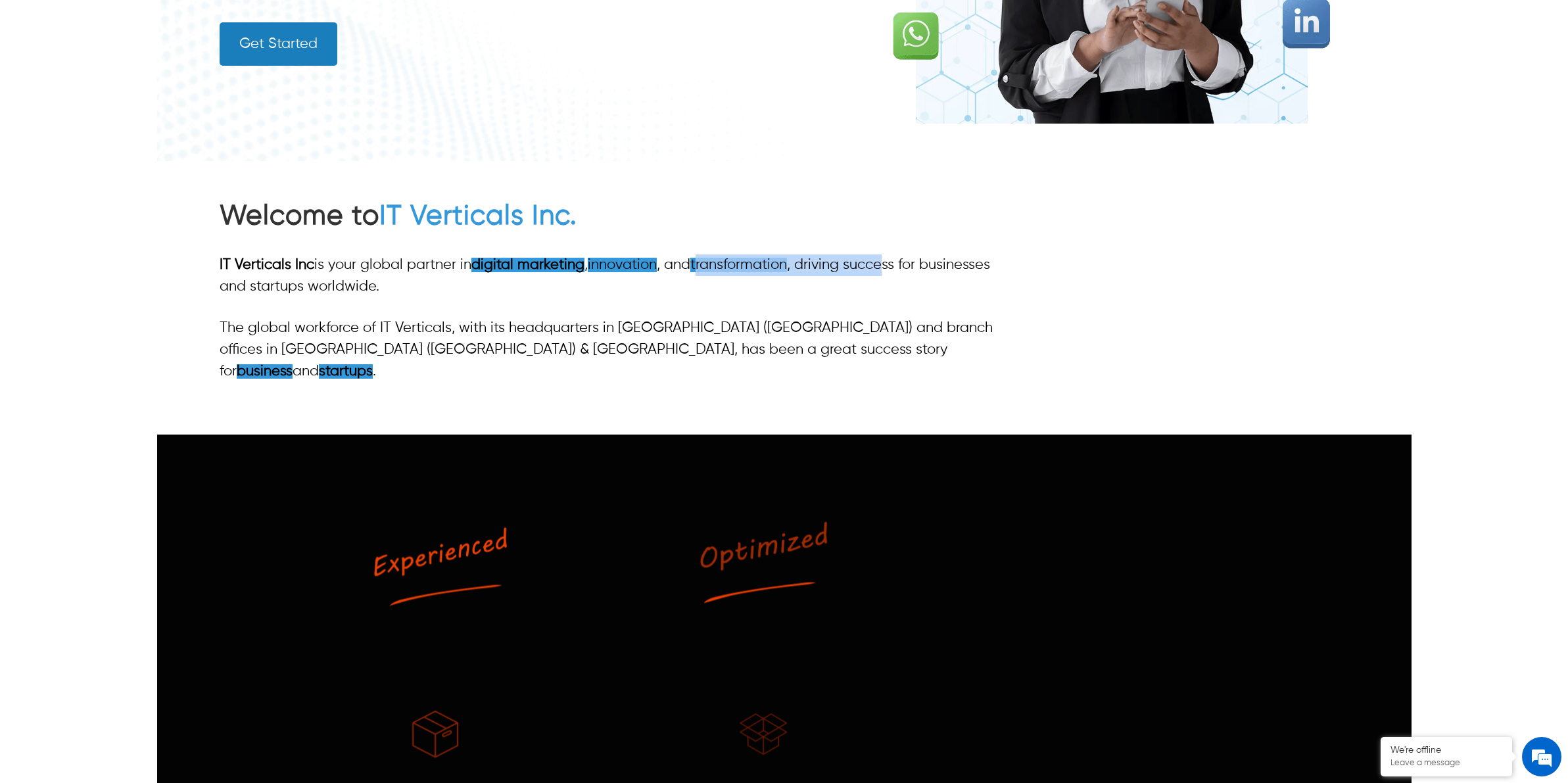
click at [891, 265] on p "IT Verticals Inc is your global partner in digital marketing , innovation , and…" at bounding box center [614, 276] width 790 height 43
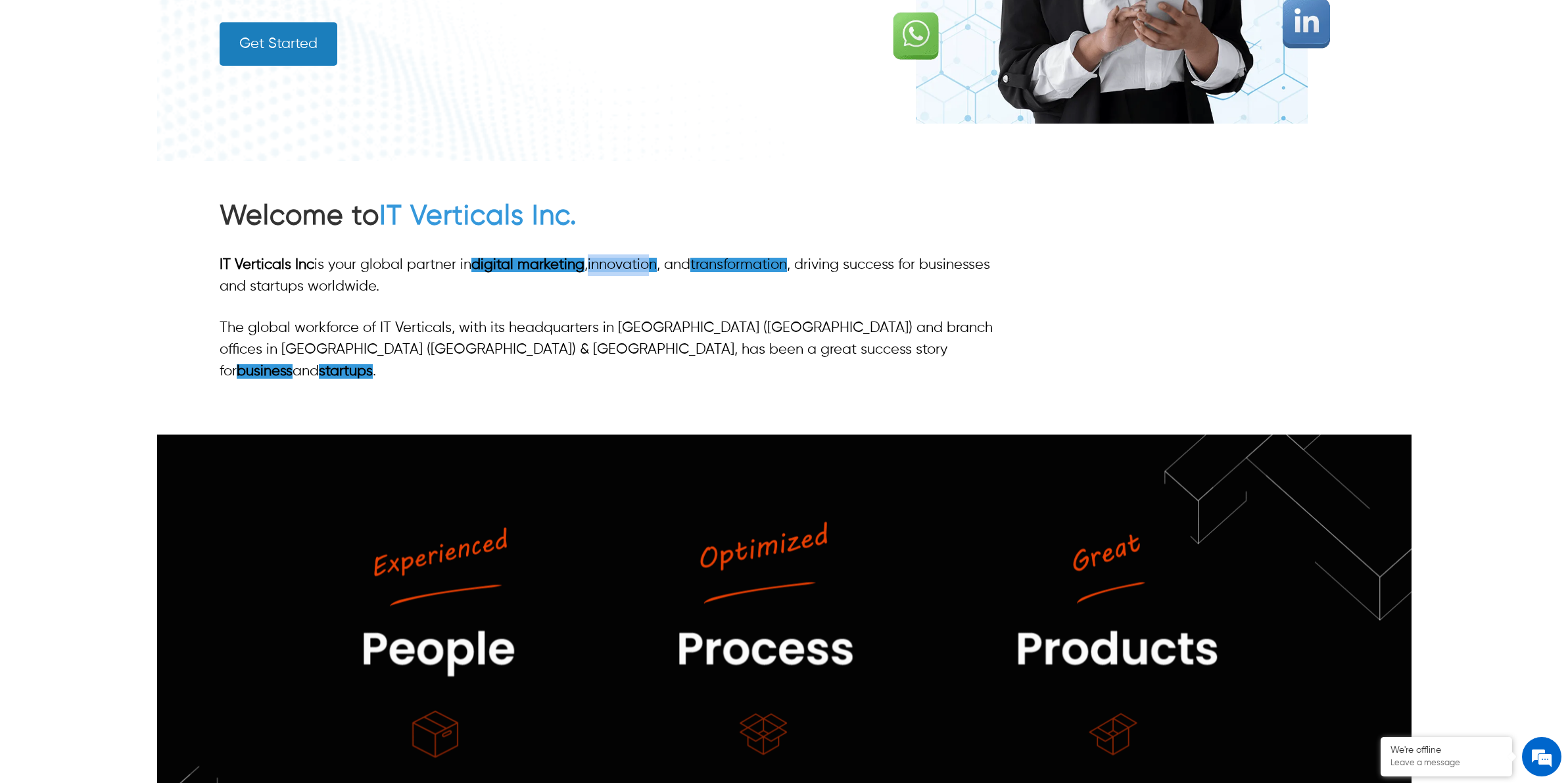
drag, startPoint x: 590, startPoint y: 260, endPoint x: 659, endPoint y: 260, distance: 69.0
click at [659, 260] on p "IT Verticals Inc is your global partner in digital marketing , innovation , and…" at bounding box center [614, 276] width 790 height 43
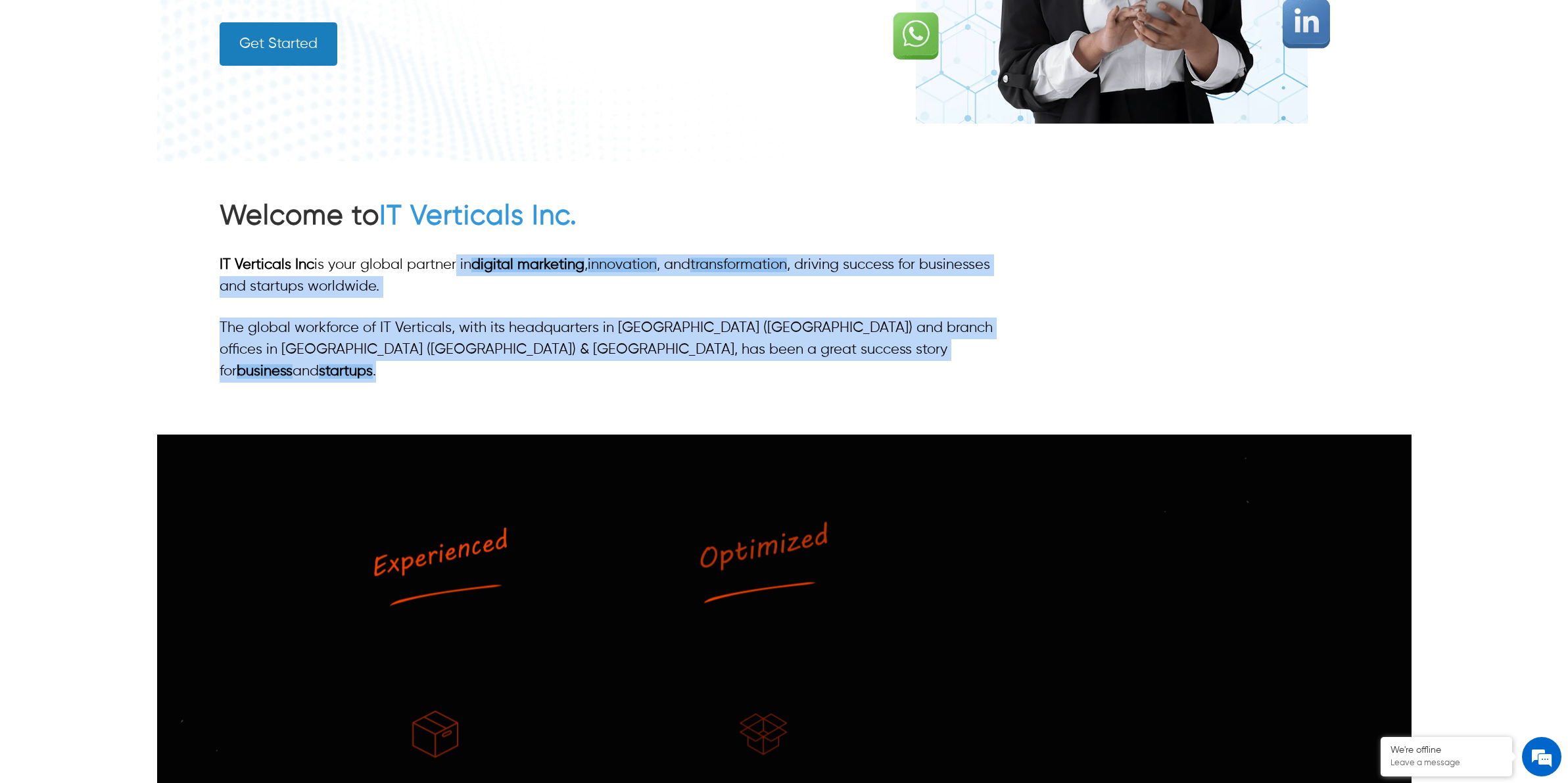
drag, startPoint x: 452, startPoint y: 248, endPoint x: 715, endPoint y: 366, distance: 288.3
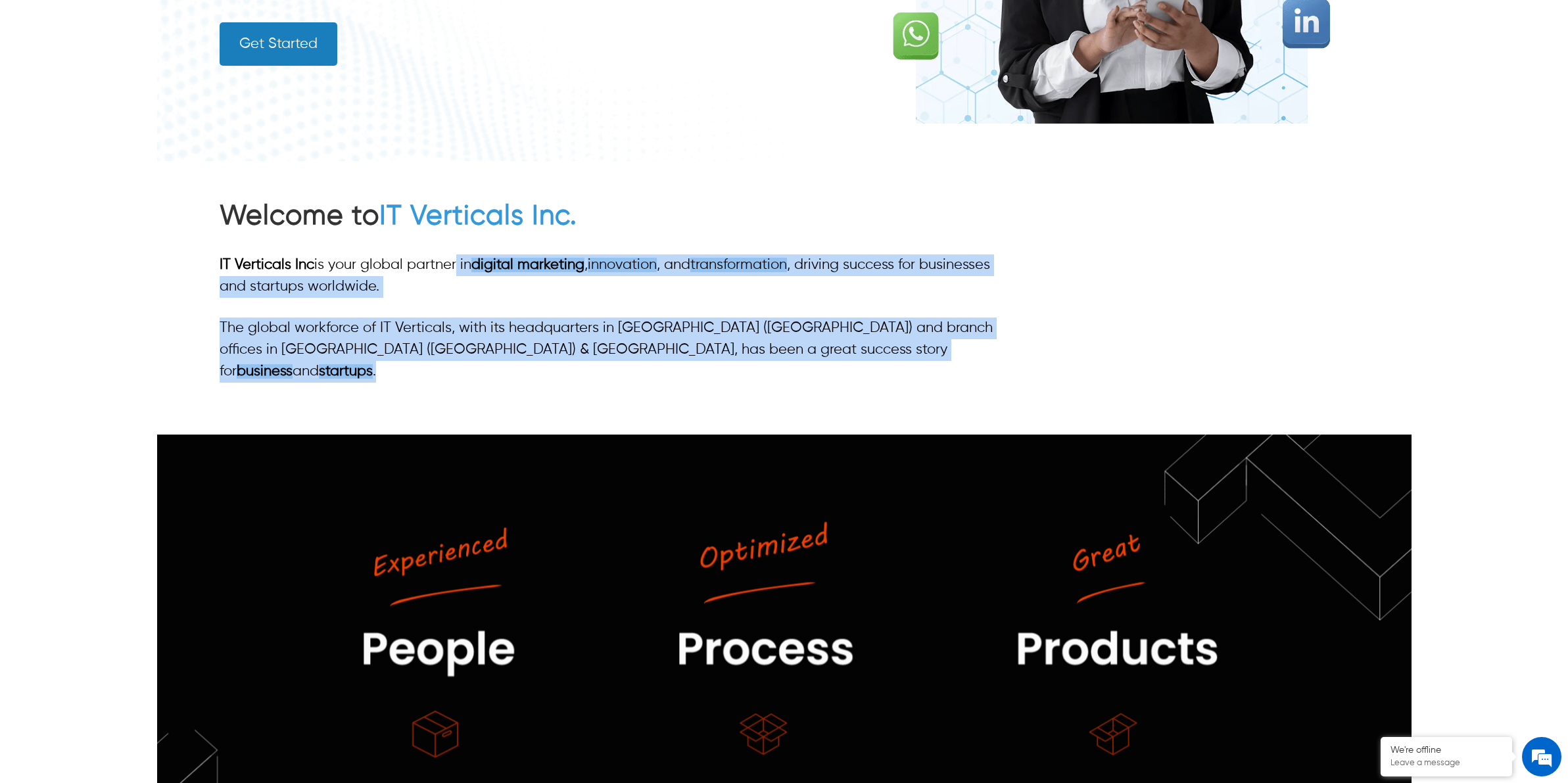
click at [715, 366] on div "Welcome to IT Verticals Inc. IT Verticals Inc is your global partner in digital…" at bounding box center [784, 298] width 1129 height 273
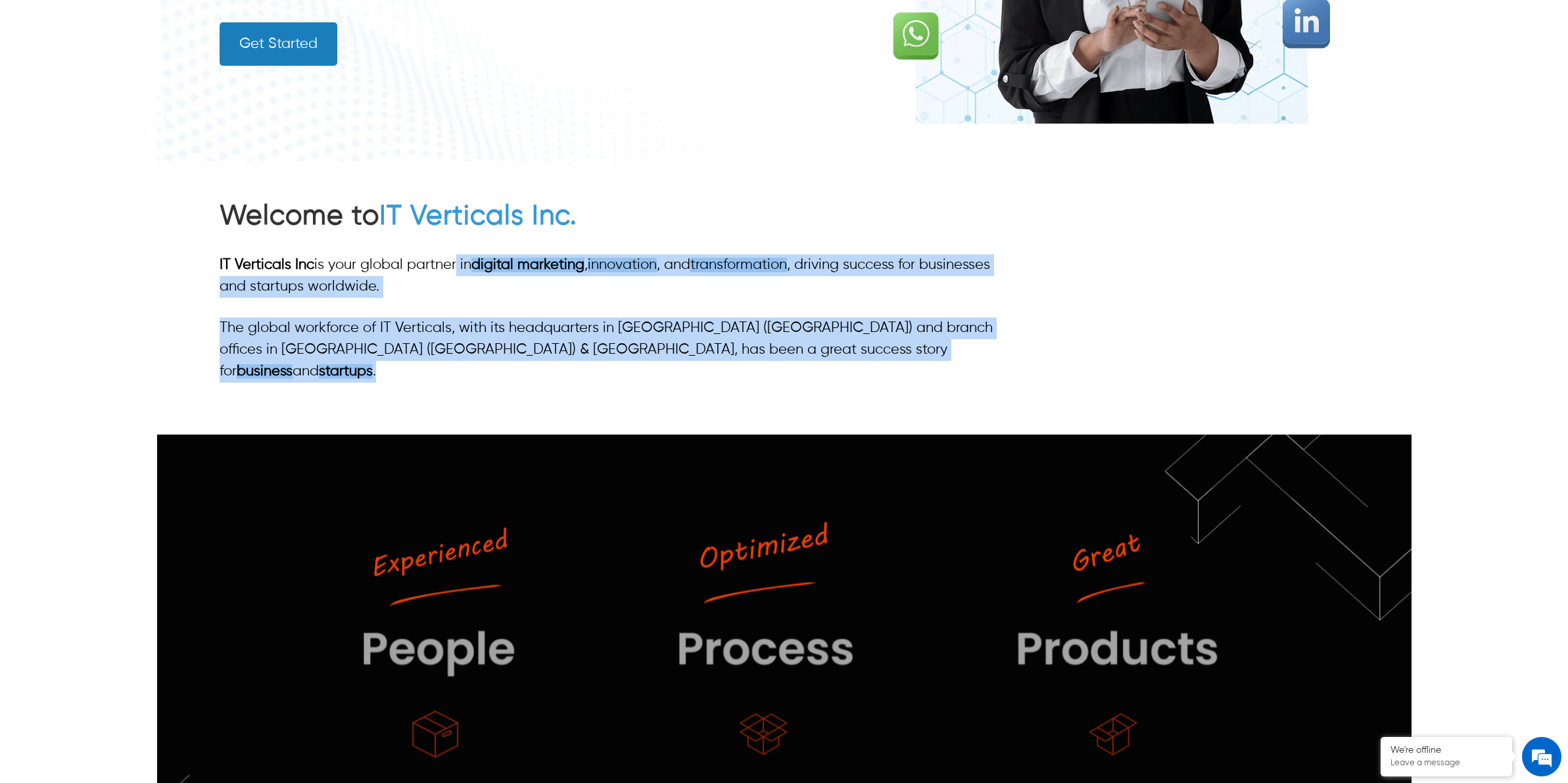
click at [782, 365] on div "Welcome to IT Verticals Inc. IT Verticals Inc is your global partner in digital…" at bounding box center [784, 298] width 1129 height 273
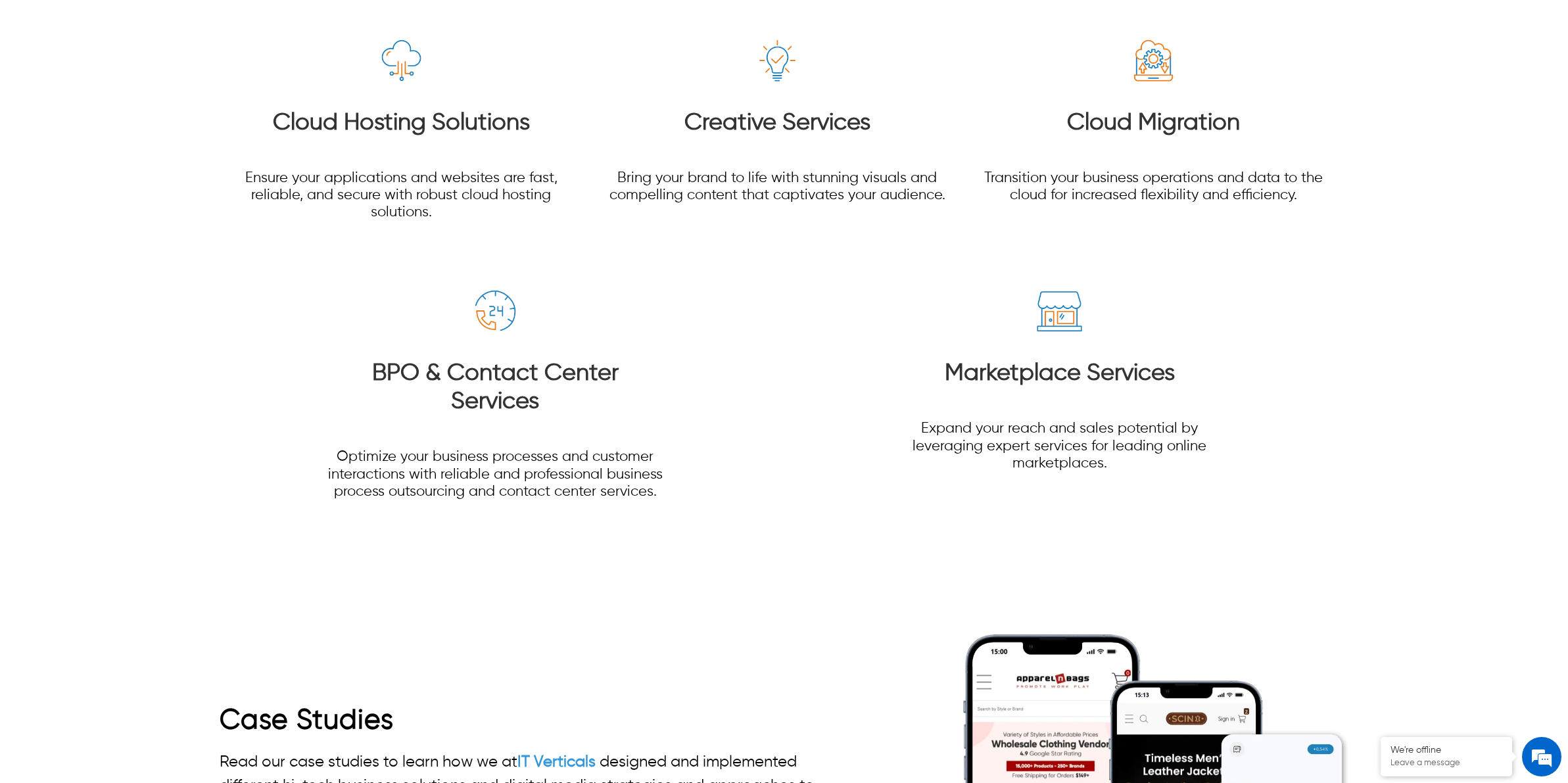
scroll to position [2301, 0]
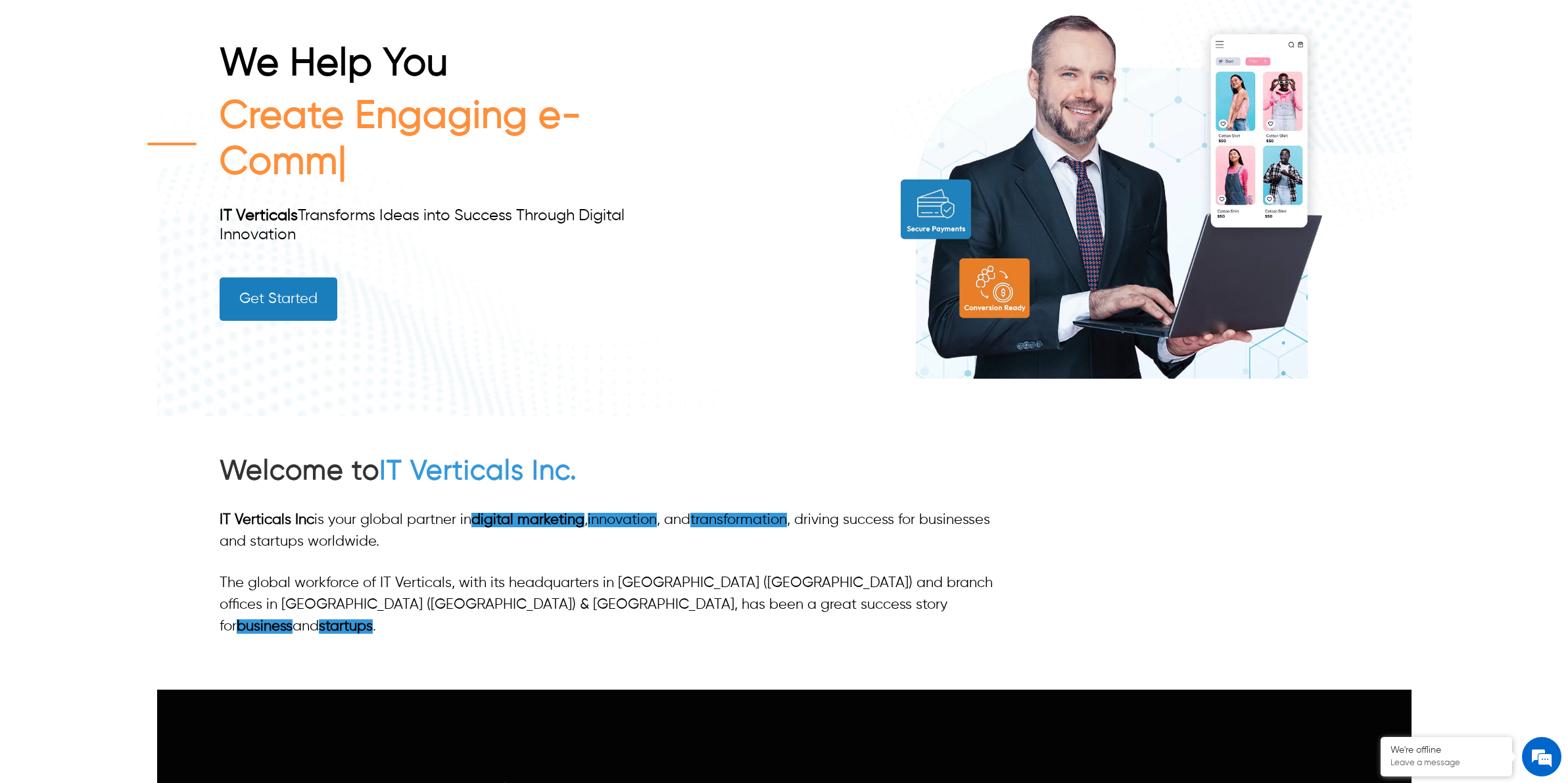
scroll to position [144, 0]
